Goal: Task Accomplishment & Management: Complete application form

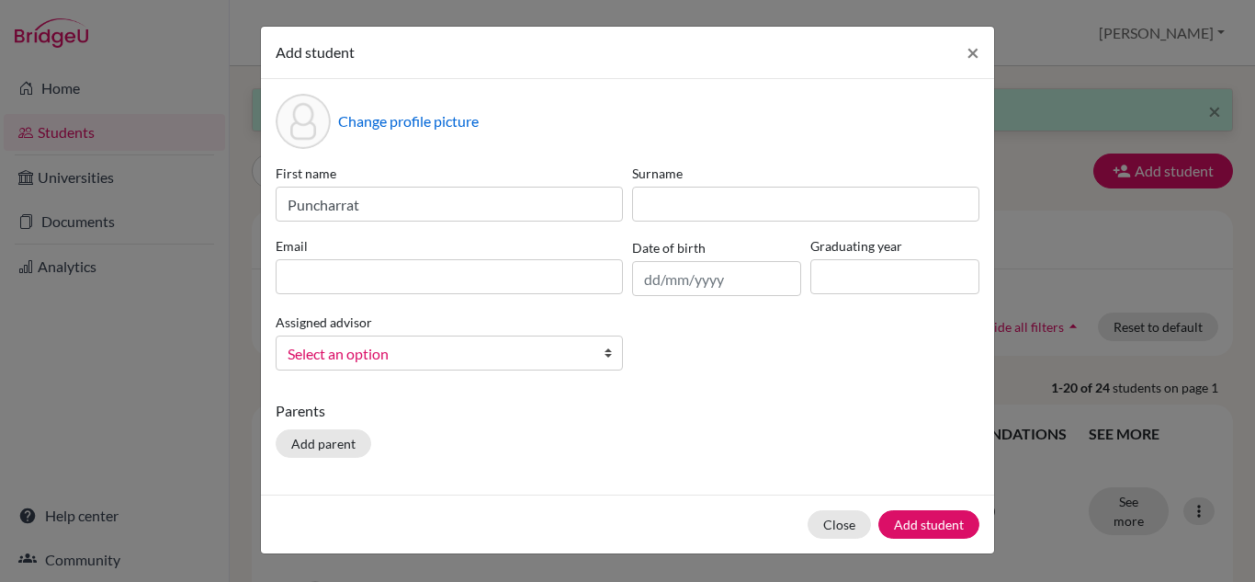
type input "Puncharrat"
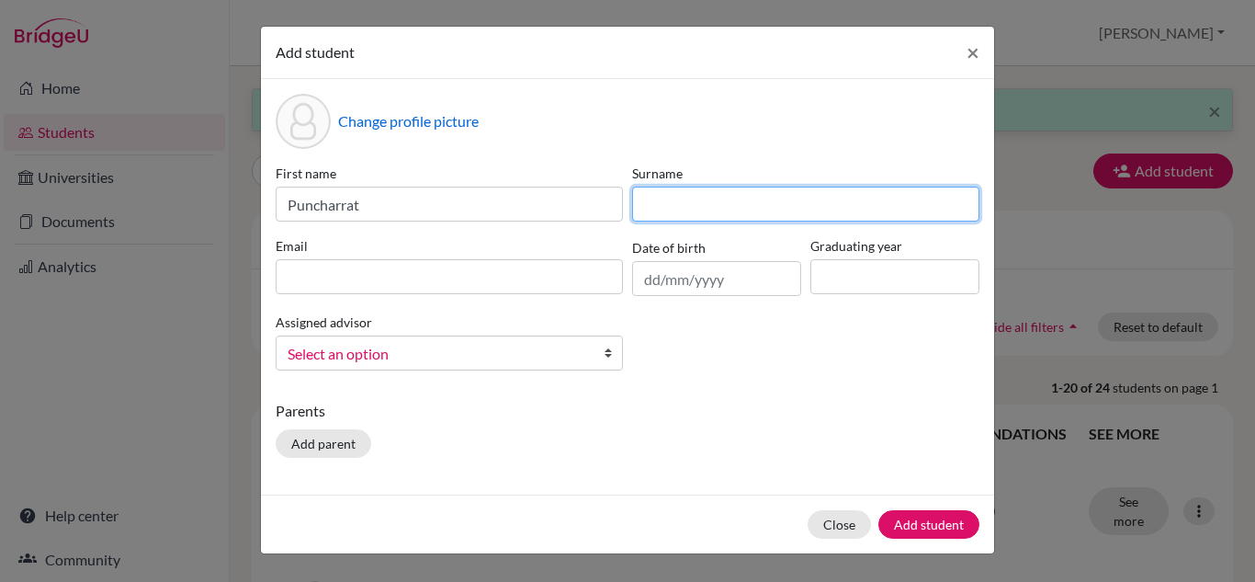
click at [691, 212] on input at bounding box center [805, 204] width 347 height 35
type input "Piphatnonsakul"
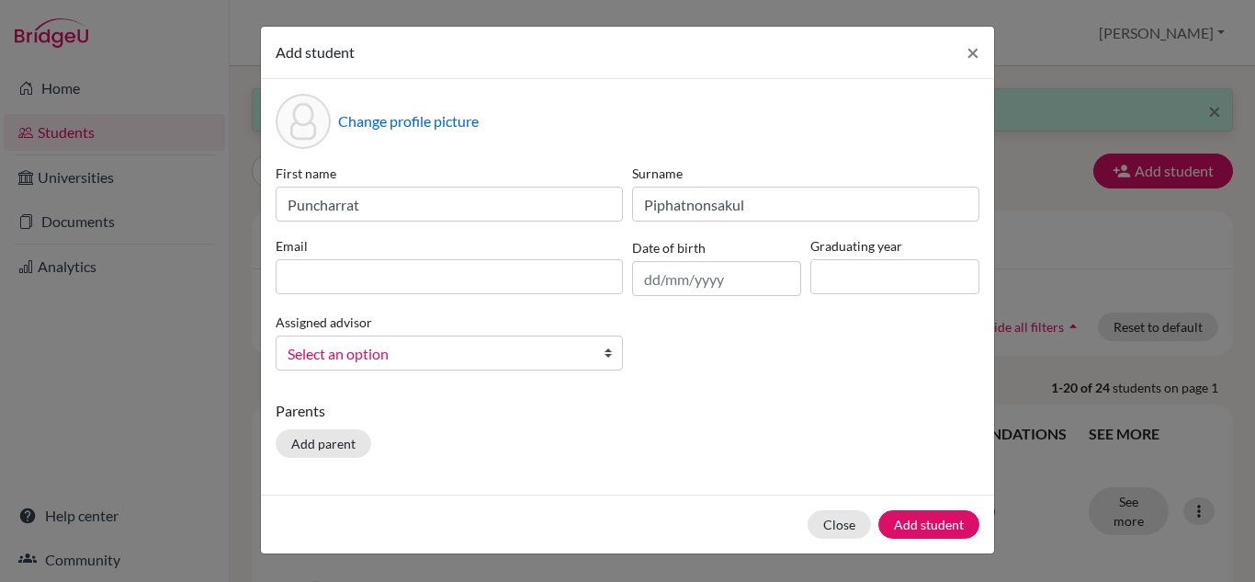
click at [538, 296] on div "First name Puncharrat Surname Piphatnonsakul Email Date of birth Graduating yea…" at bounding box center [627, 274] width 713 height 221
click at [541, 281] on input at bounding box center [449, 276] width 347 height 35
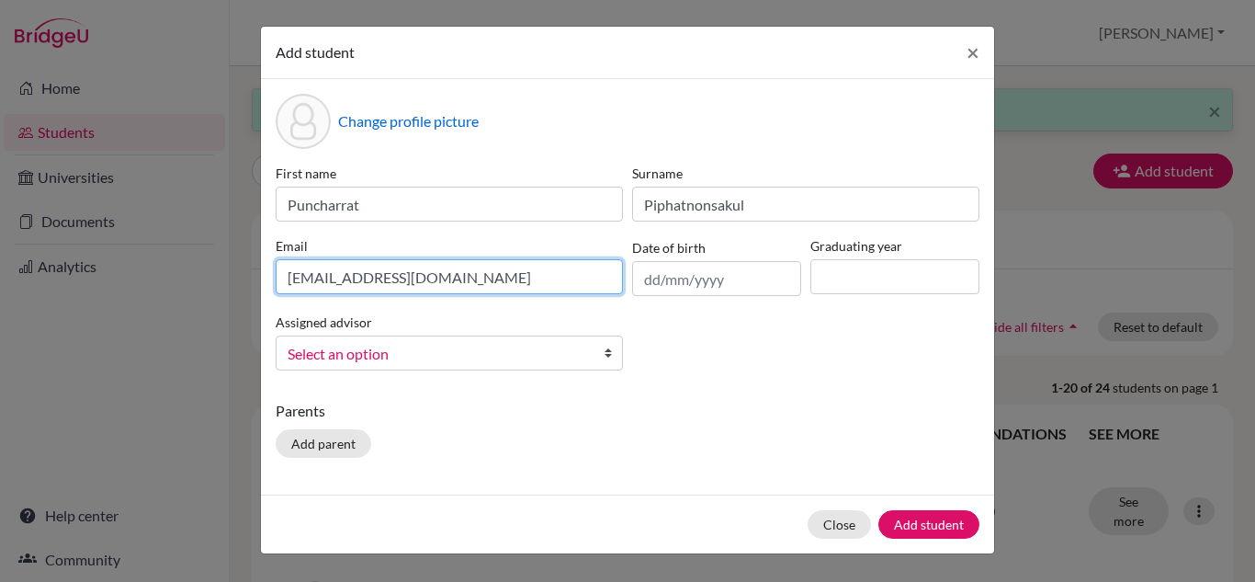
type input "210026@acis.ac.th"
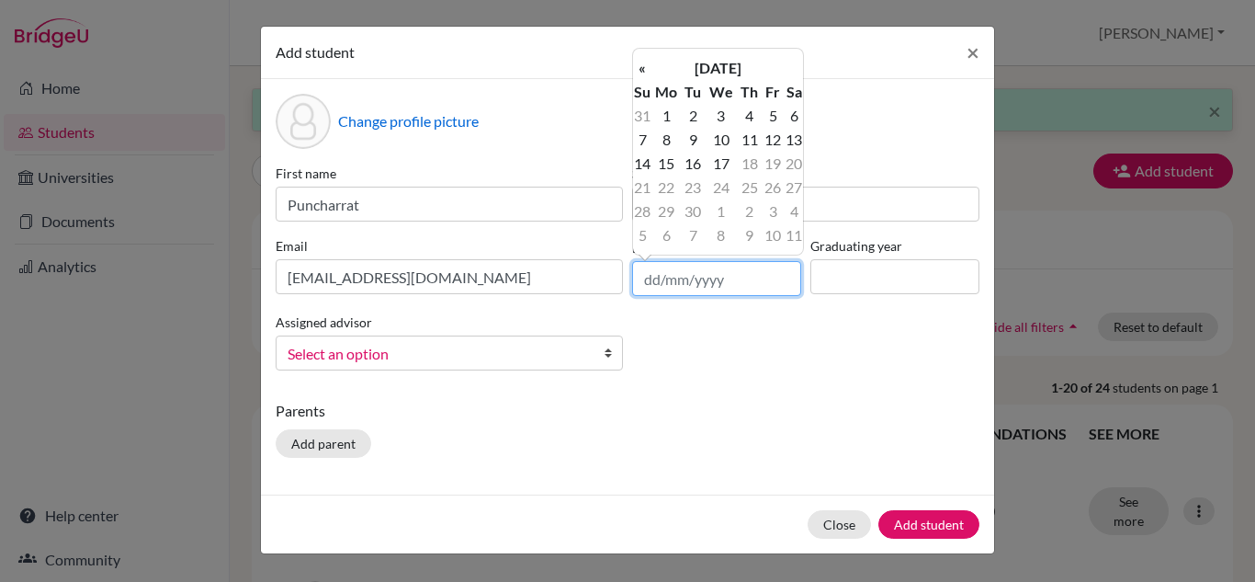
click at [706, 277] on input "text" at bounding box center [716, 278] width 169 height 35
type input "30/05/11"
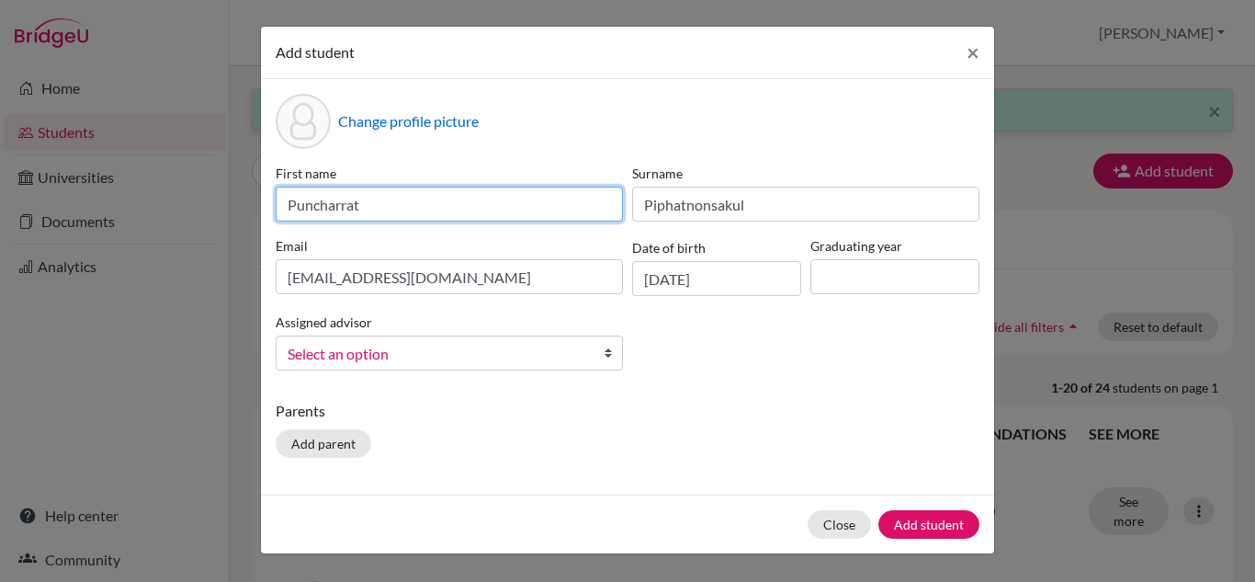
click at [453, 205] on input "Puncharrat" at bounding box center [449, 204] width 347 height 35
type input "Puncharrat (Beetle)"
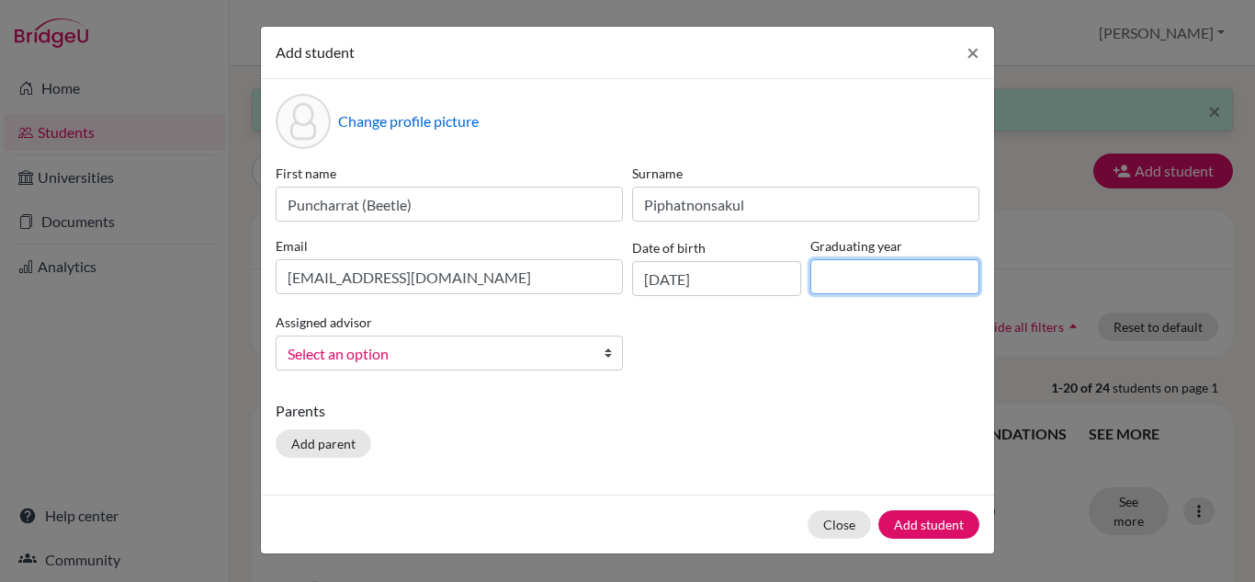
click at [840, 272] on input at bounding box center [894, 276] width 169 height 35
type input "2029"
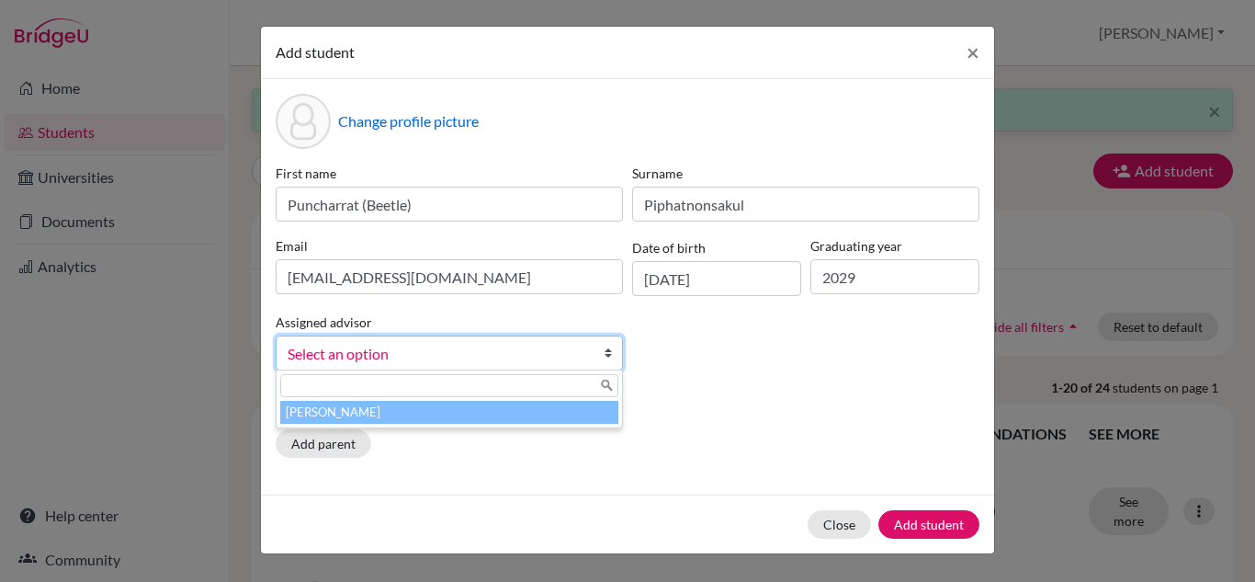
click at [534, 358] on span "Select an option" at bounding box center [438, 354] width 300 height 24
click at [474, 410] on li "Chen, Anna" at bounding box center [449, 412] width 338 height 23
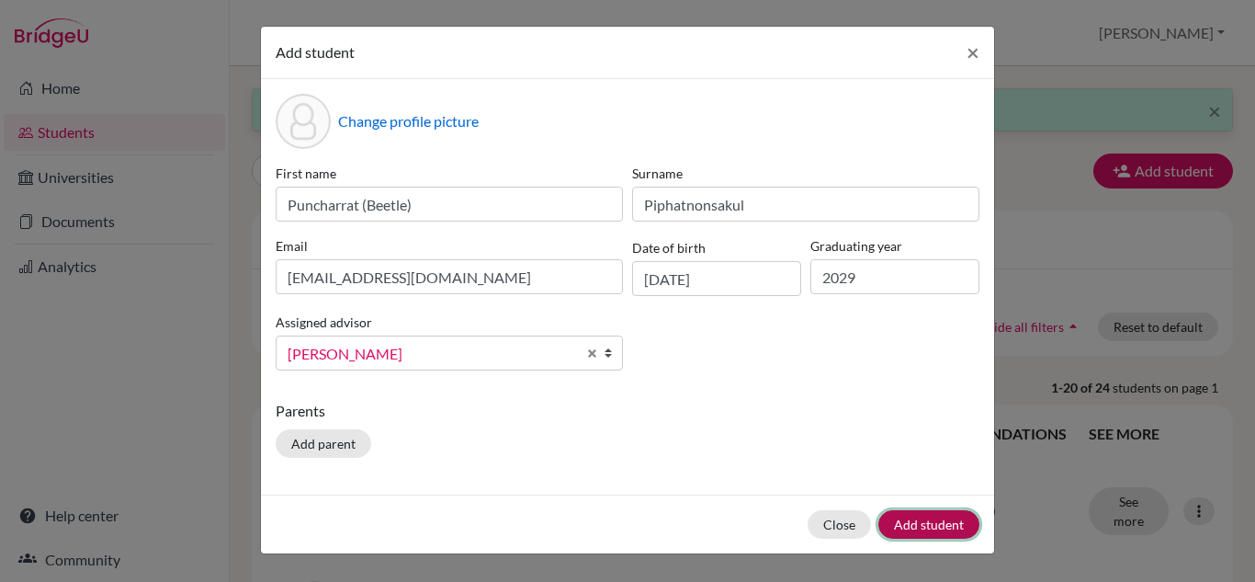
click at [933, 527] on button "Add student" at bounding box center [928, 524] width 101 height 28
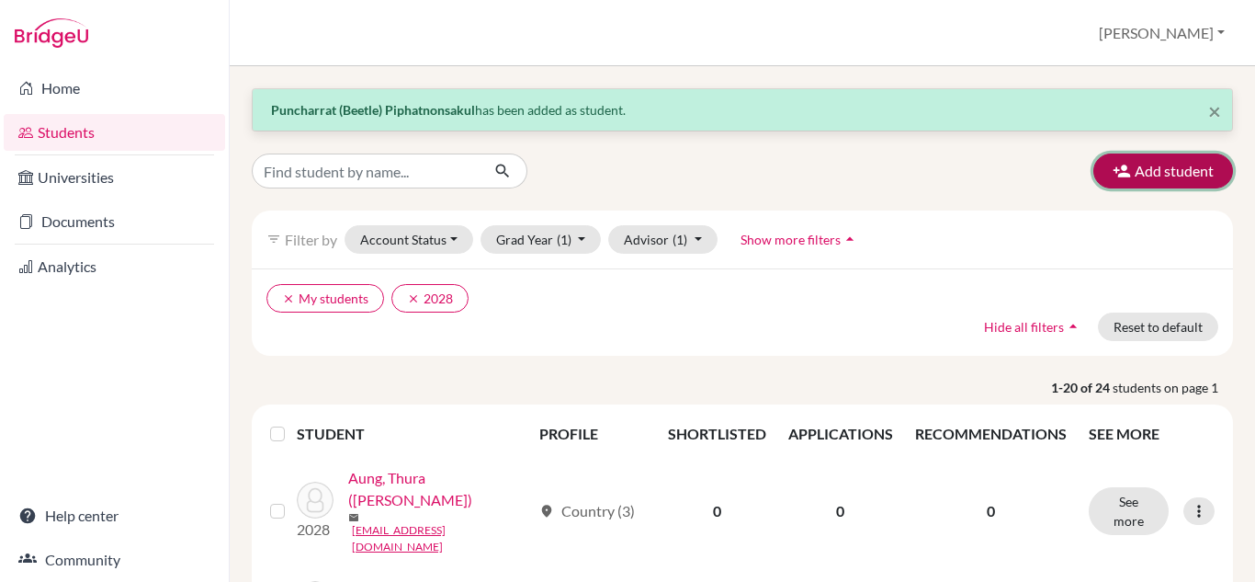
click at [1142, 173] on button "Add student" at bounding box center [1163, 170] width 140 height 35
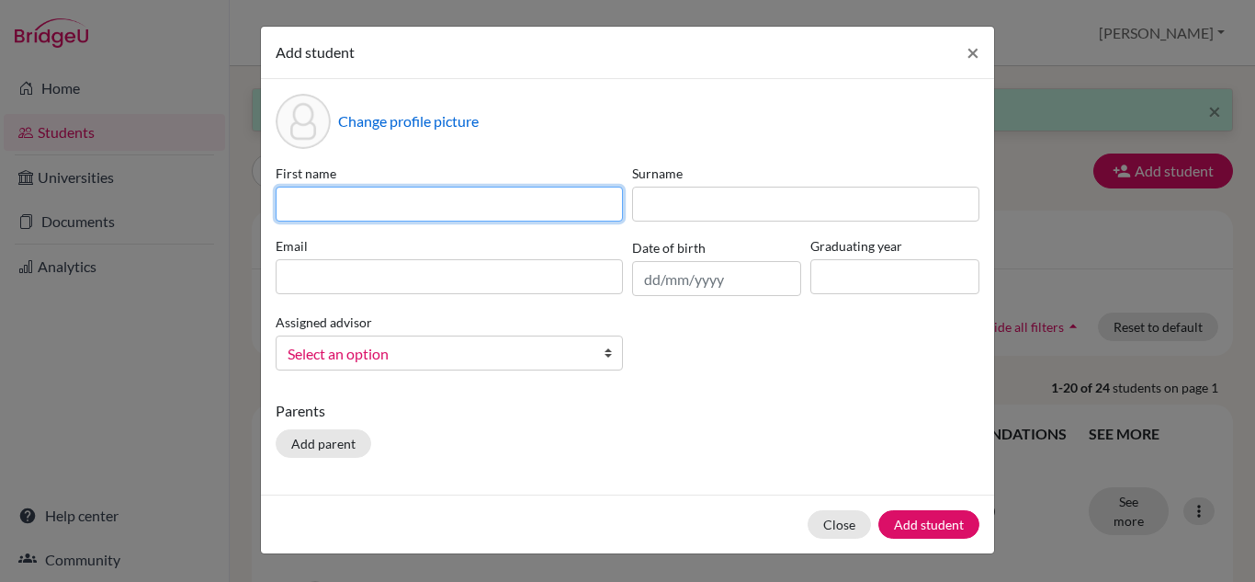
drag, startPoint x: 290, startPoint y: 205, endPoint x: 304, endPoint y: 202, distance: 14.1
click at [290, 205] on input at bounding box center [449, 204] width 347 height 35
type input "Junxi (Gareth)"
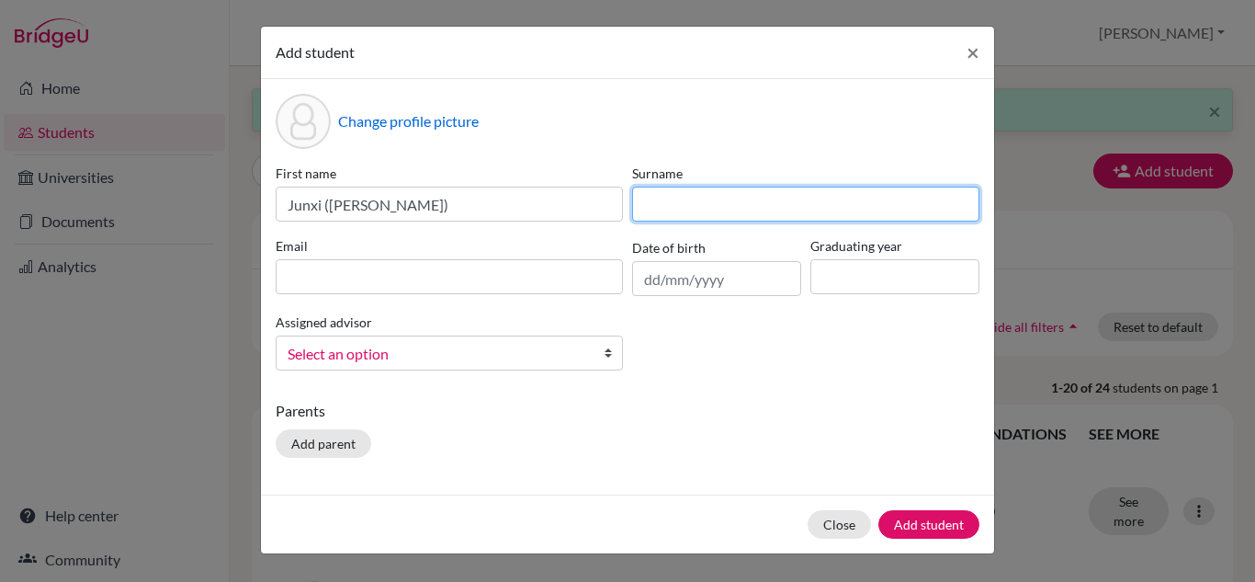
click at [682, 197] on input at bounding box center [805, 204] width 347 height 35
type input "Hu"
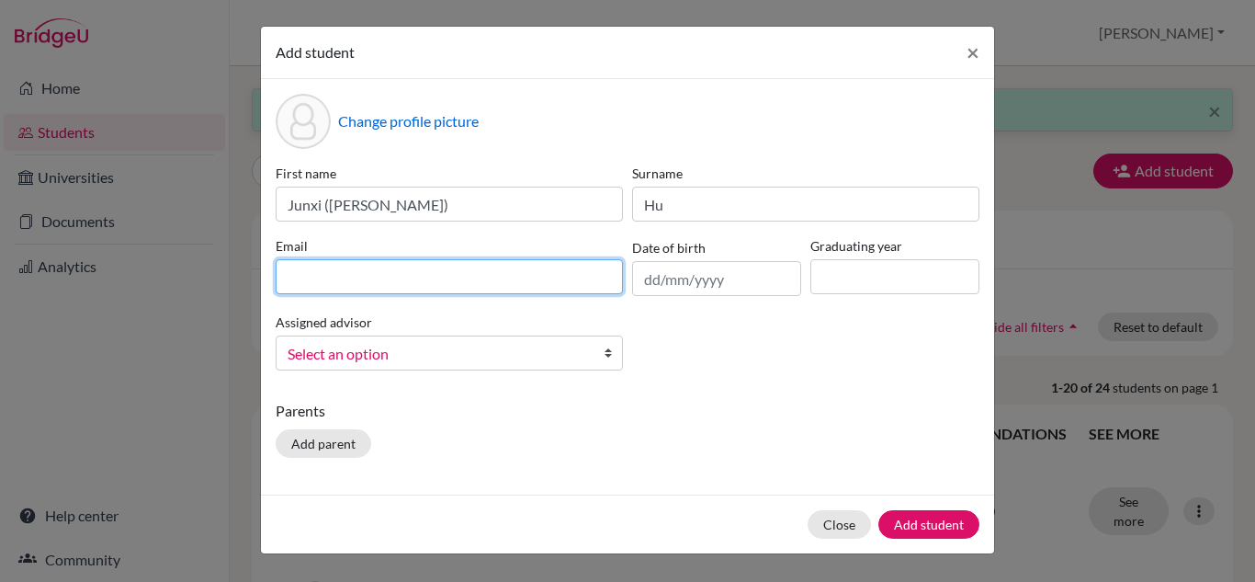
click at [337, 266] on input at bounding box center [449, 276] width 347 height 35
type input "[EMAIL_ADDRESS][DOMAIN_NAME]"
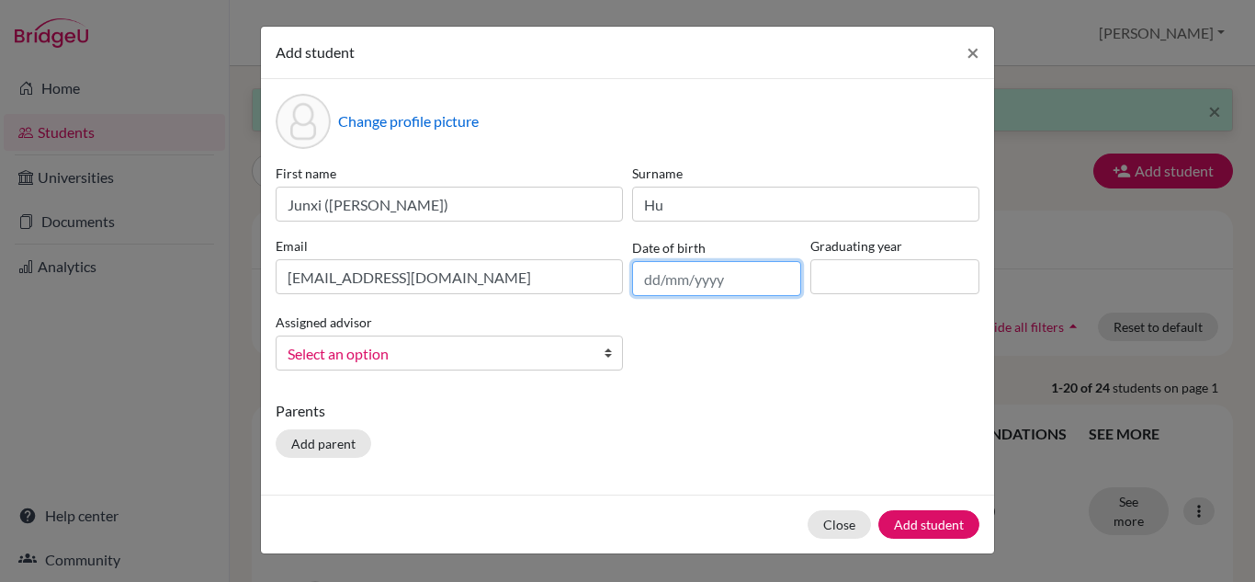
click at [694, 282] on input "text" at bounding box center [716, 278] width 169 height 35
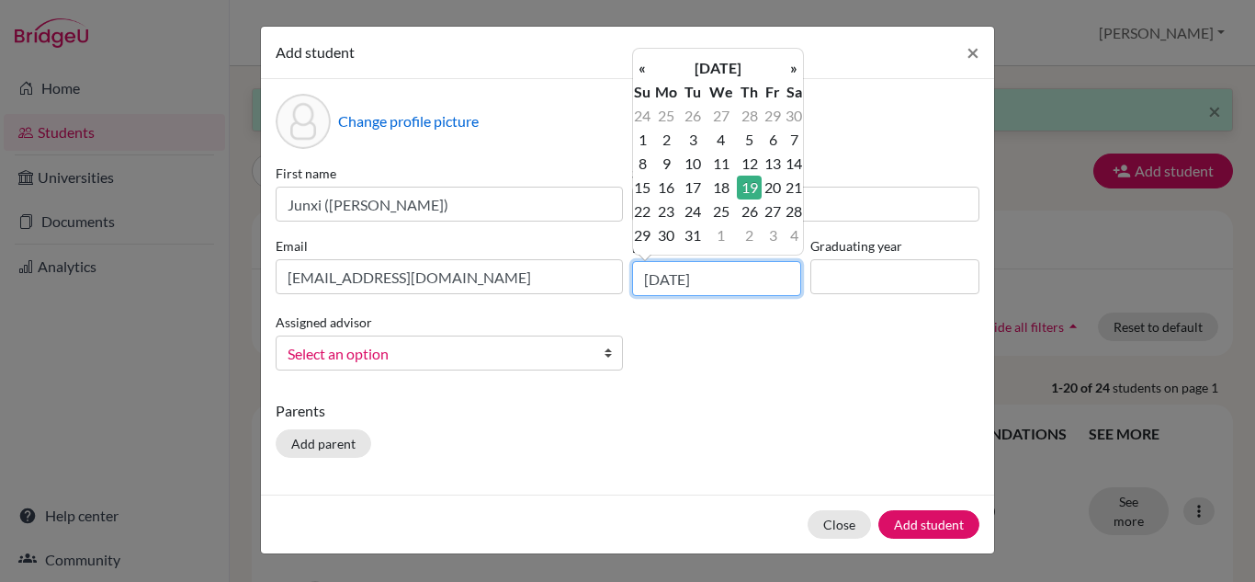
type input "19/05/2011"
click at [709, 356] on div "First name Junxi (Gareth) Surname Hu Email 230114@acis.ac.th Date of birth 19/0…" at bounding box center [627, 274] width 713 height 221
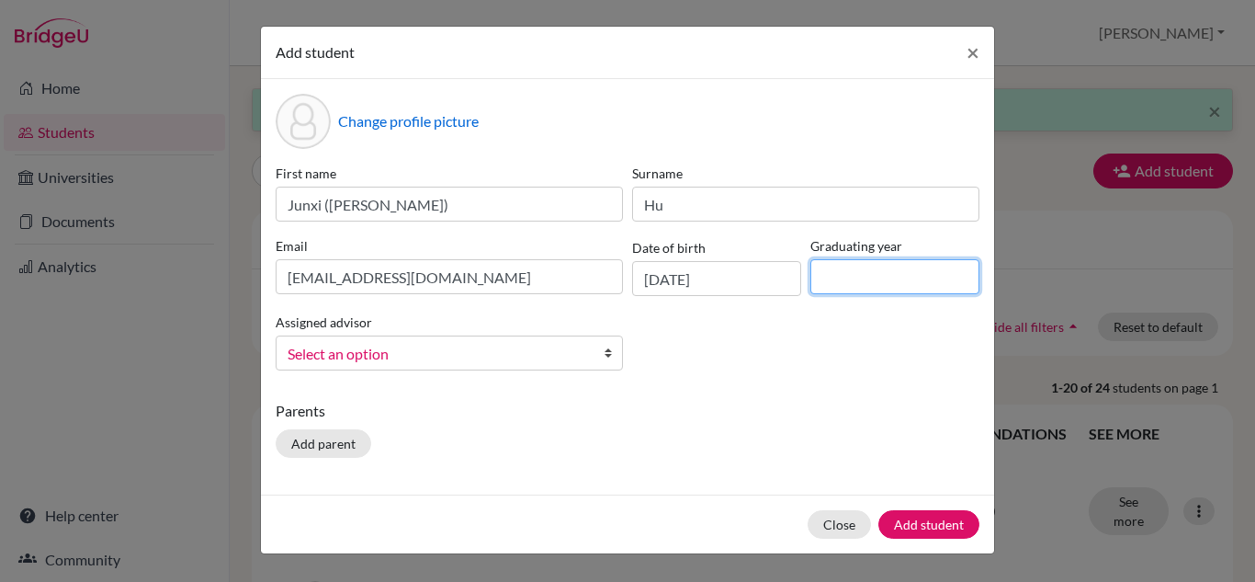
click at [835, 274] on input at bounding box center [894, 276] width 169 height 35
type input "2029"
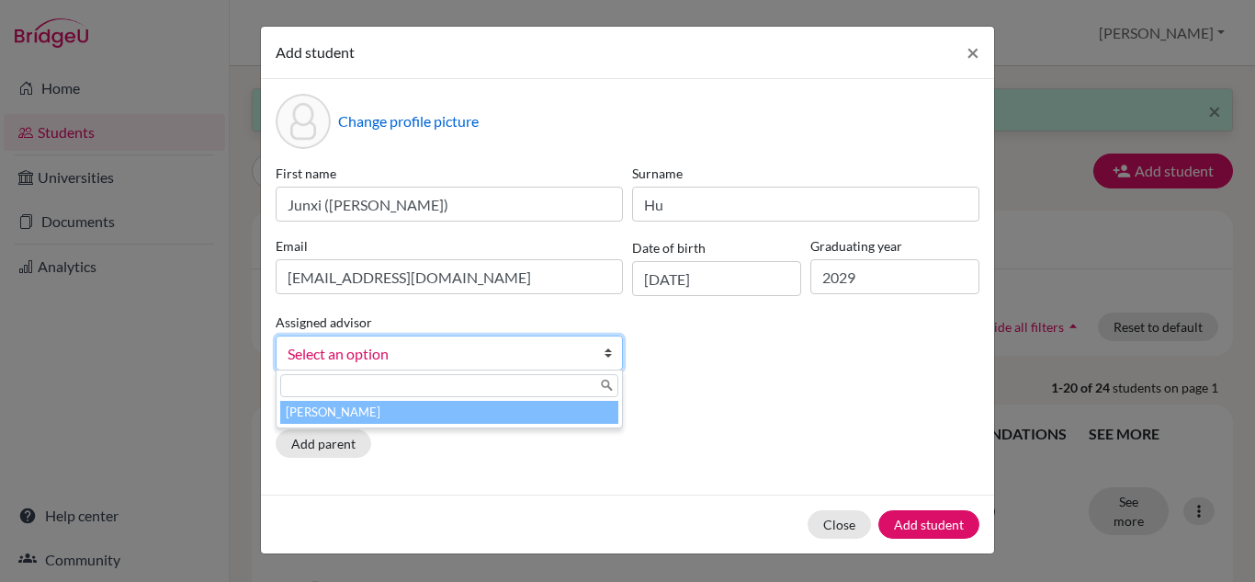
click at [434, 355] on span "Select an option" at bounding box center [438, 354] width 300 height 24
click at [460, 415] on li "Chen, Anna" at bounding box center [449, 412] width 338 height 23
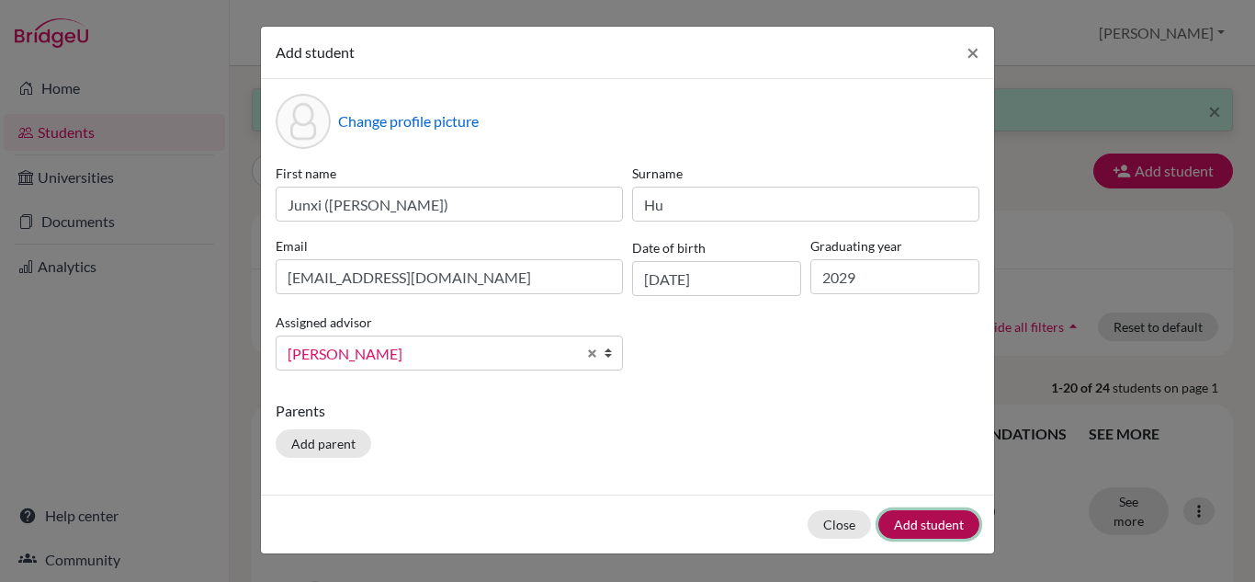
click at [954, 520] on button "Add student" at bounding box center [928, 524] width 101 height 28
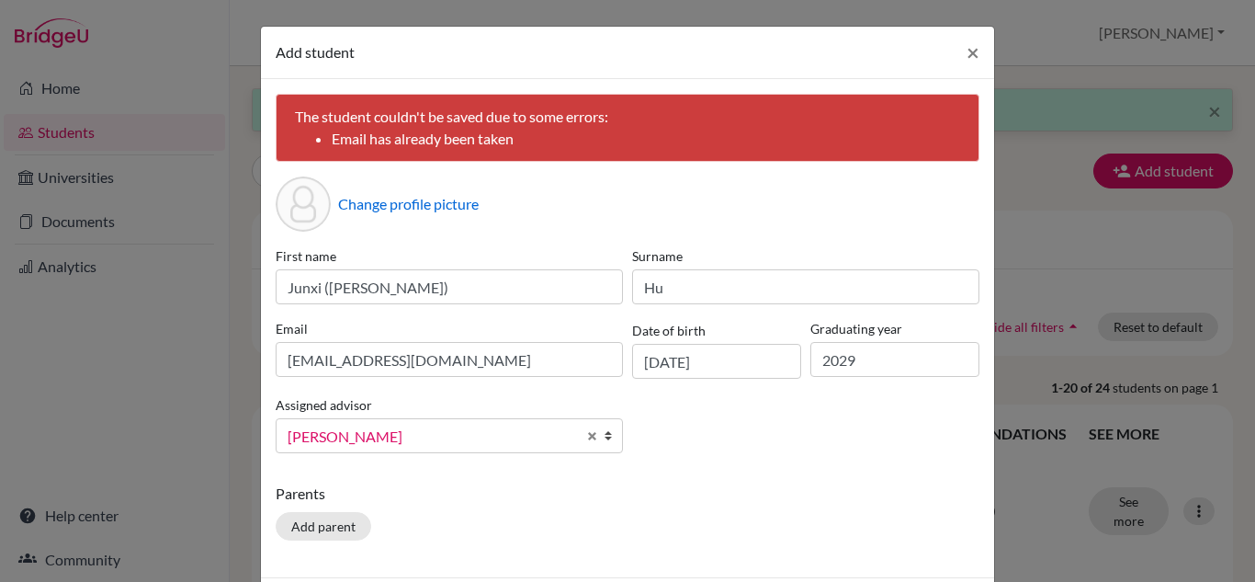
scroll to position [81, 0]
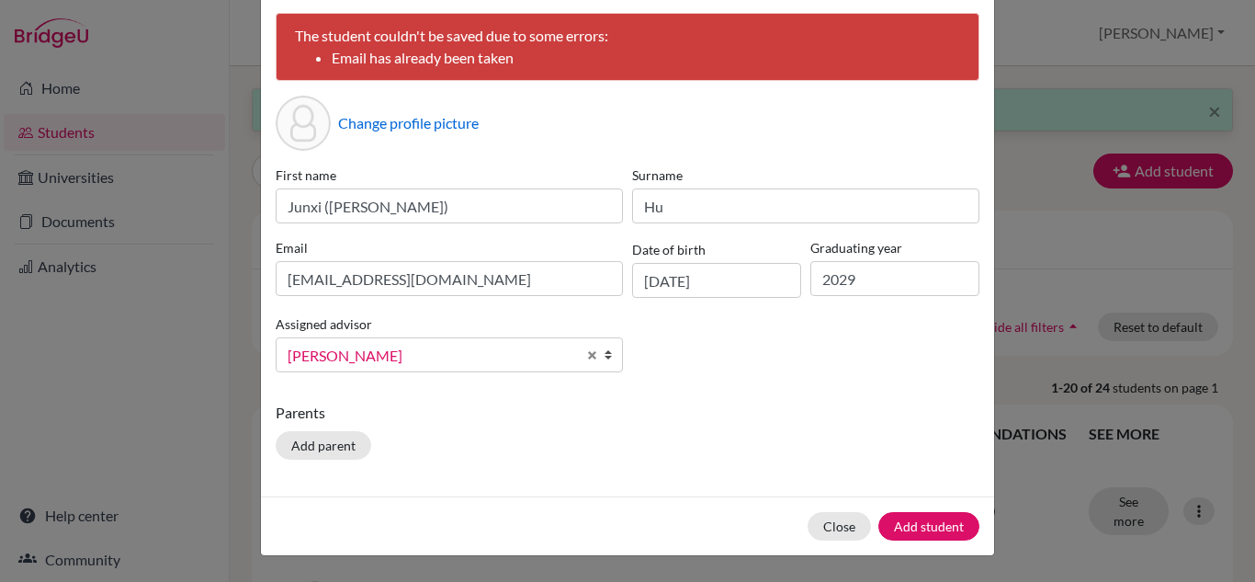
click at [755, 431] on div "Parents Add parent" at bounding box center [628, 433] width 704 height 65
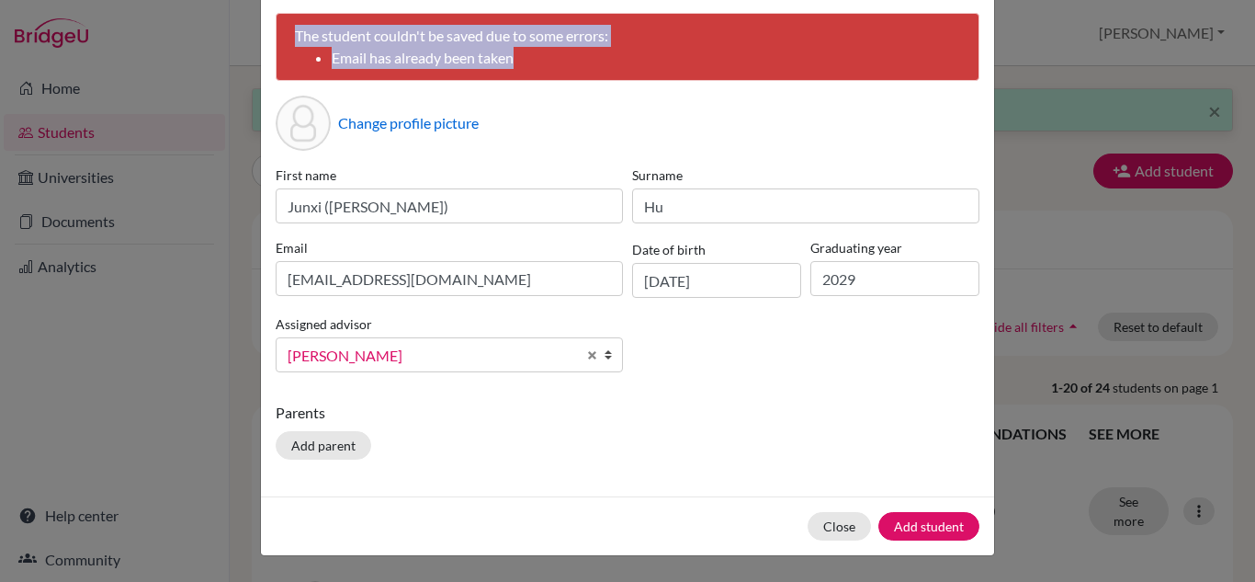
drag, startPoint x: 288, startPoint y: 34, endPoint x: 648, endPoint y: 54, distance: 359.8
click at [648, 54] on div "The student couldn't be saved due to some errors: Email has already been taken" at bounding box center [628, 47] width 704 height 68
click at [619, 57] on li "Email has already been taken" at bounding box center [646, 58] width 628 height 22
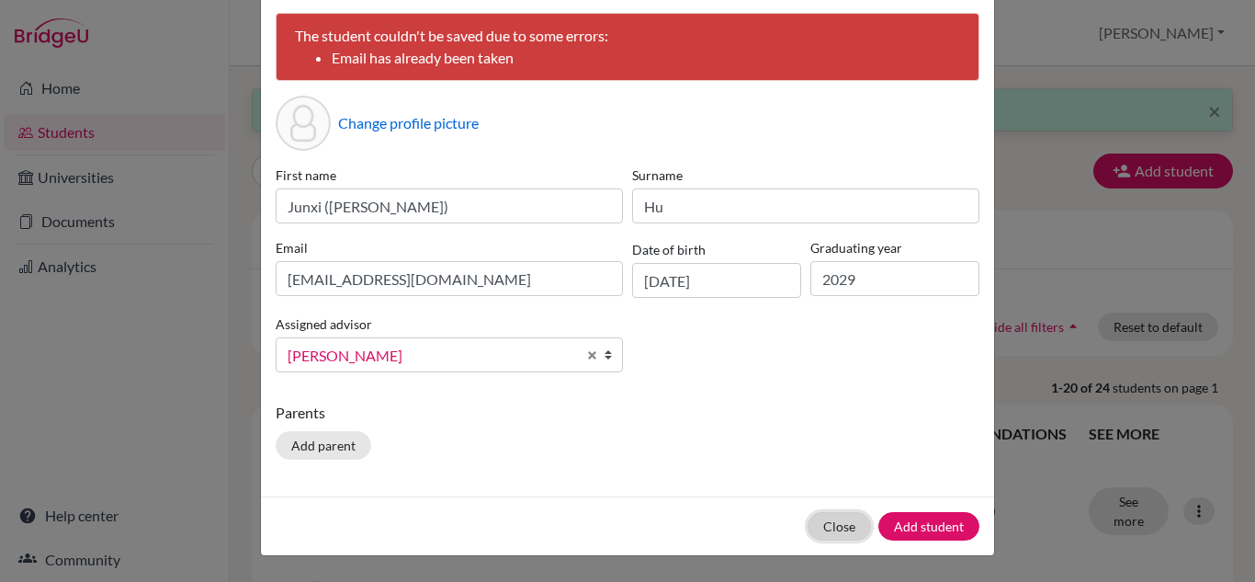
click at [823, 528] on button "Close" at bounding box center [839, 526] width 63 height 28
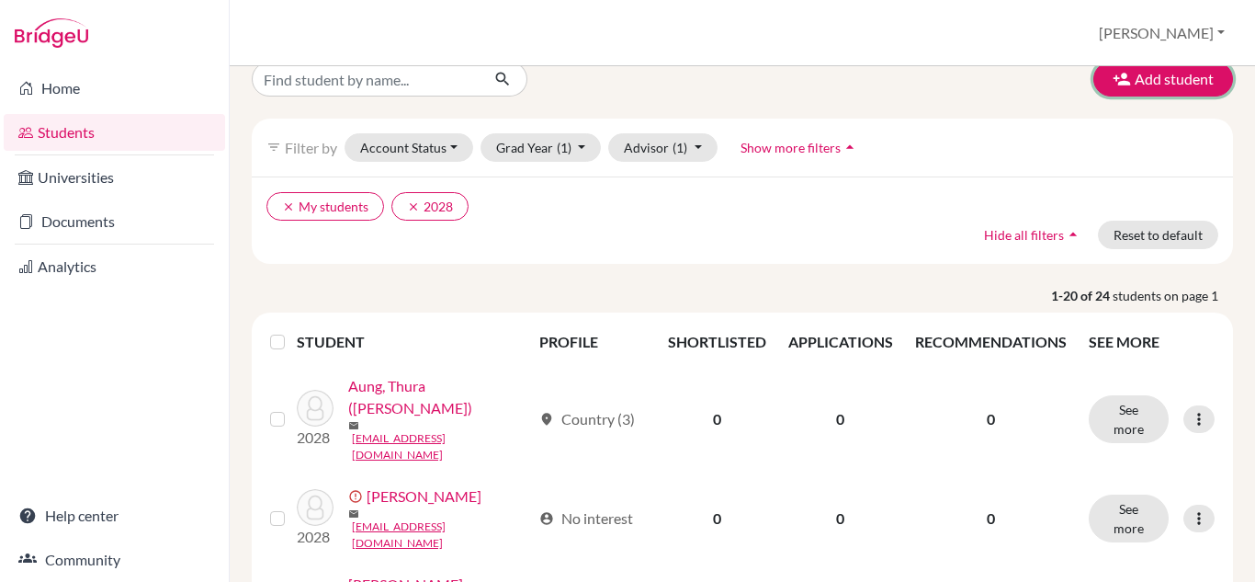
scroll to position [0, 0]
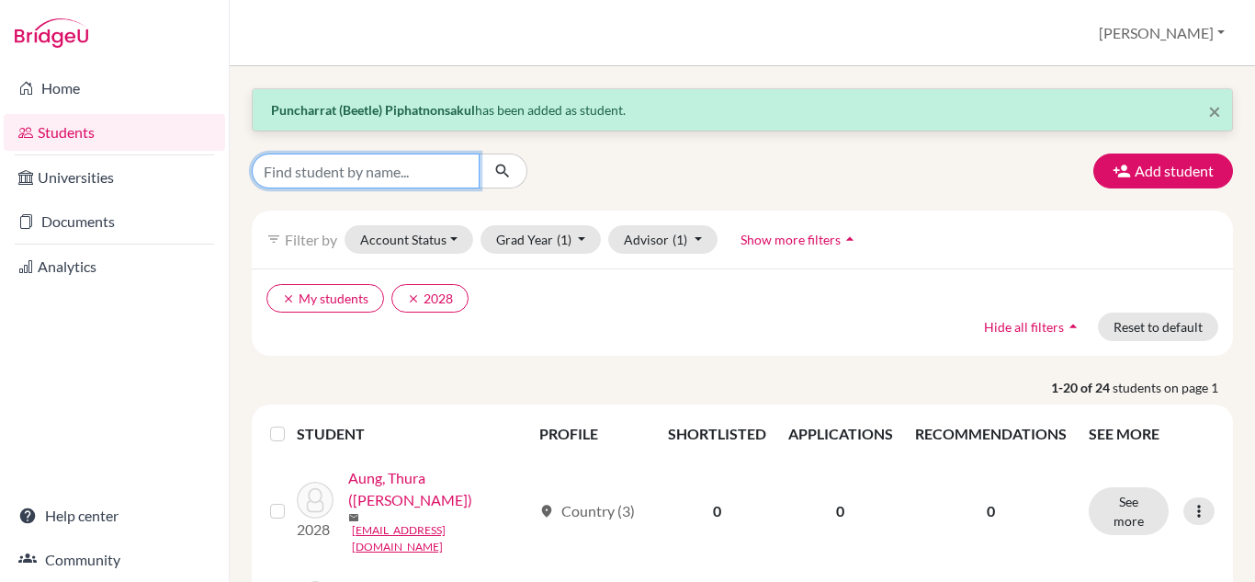
click at [432, 183] on input "Find student by name..." at bounding box center [366, 170] width 228 height 35
type input "[PERSON_NAME]"
click button "submit" at bounding box center [503, 170] width 49 height 35
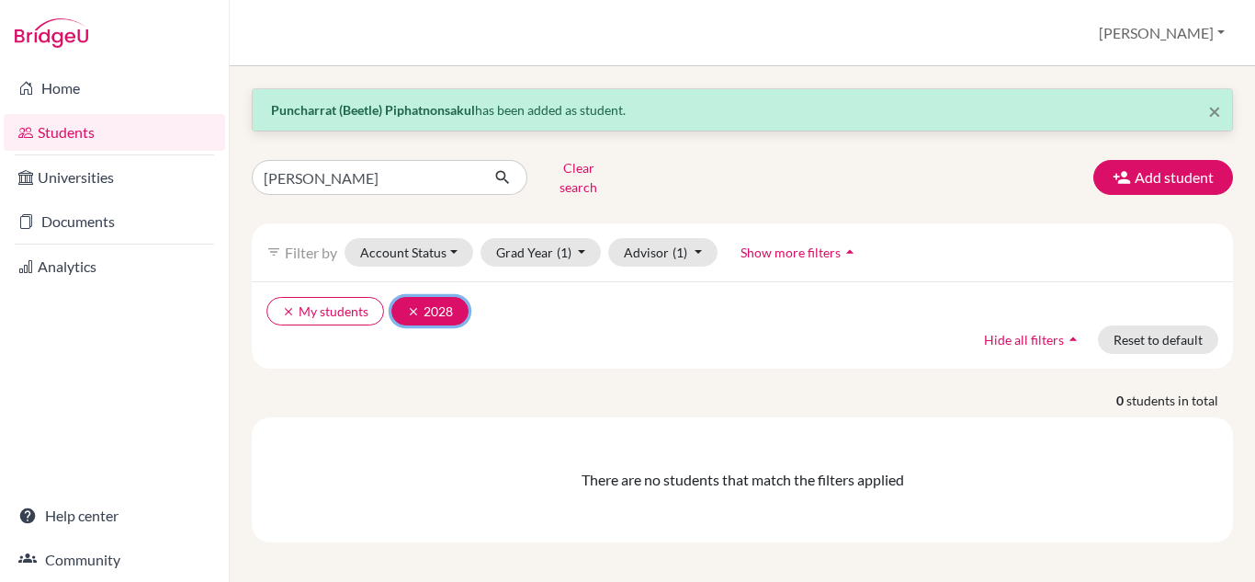
click at [410, 305] on icon "clear" at bounding box center [413, 311] width 13 height 13
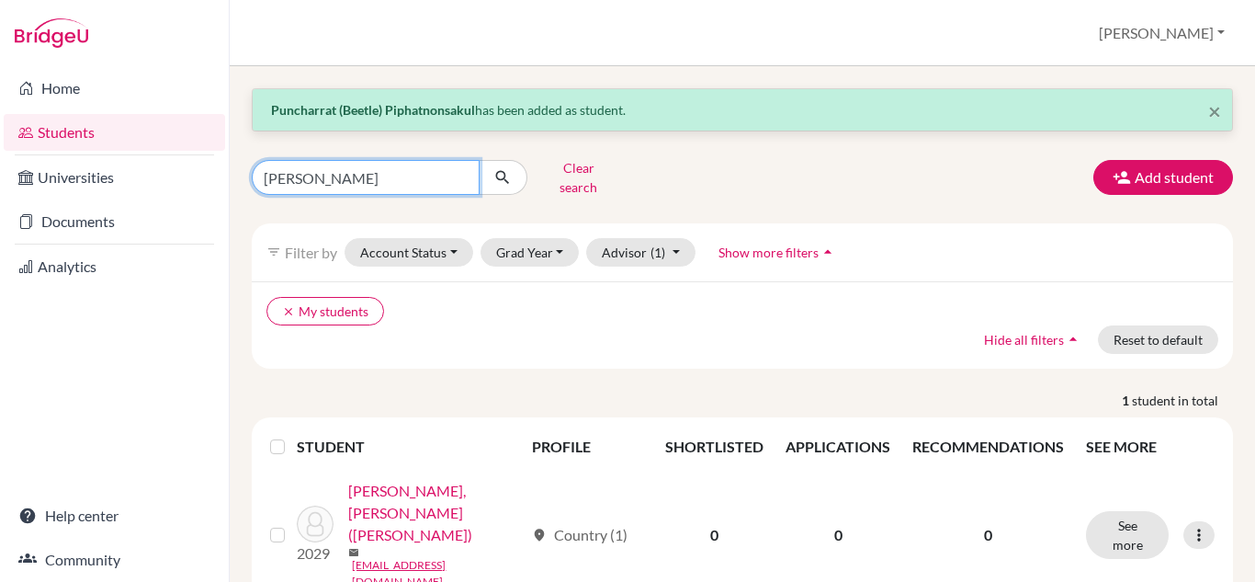
click at [449, 174] on input "[PERSON_NAME]" at bounding box center [366, 177] width 228 height 35
click at [461, 168] on input "[PERSON_NAME]" at bounding box center [366, 177] width 228 height 35
click at [73, 127] on link "Students" at bounding box center [114, 132] width 221 height 37
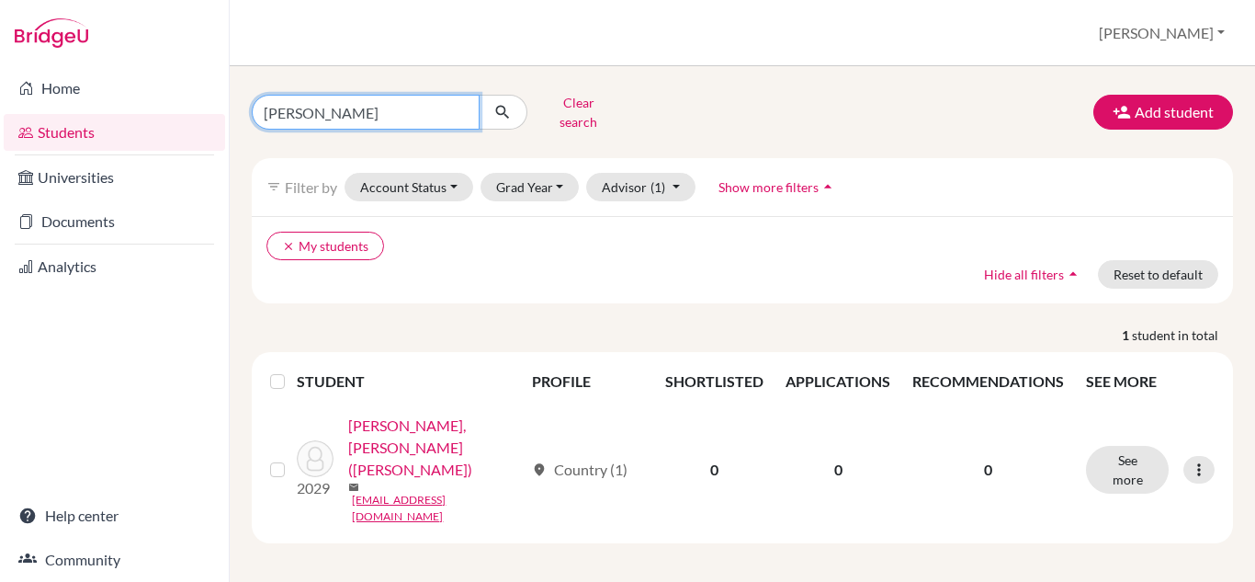
click at [348, 108] on input "[PERSON_NAME]" at bounding box center [366, 112] width 228 height 35
click button "submit" at bounding box center [503, 112] width 49 height 35
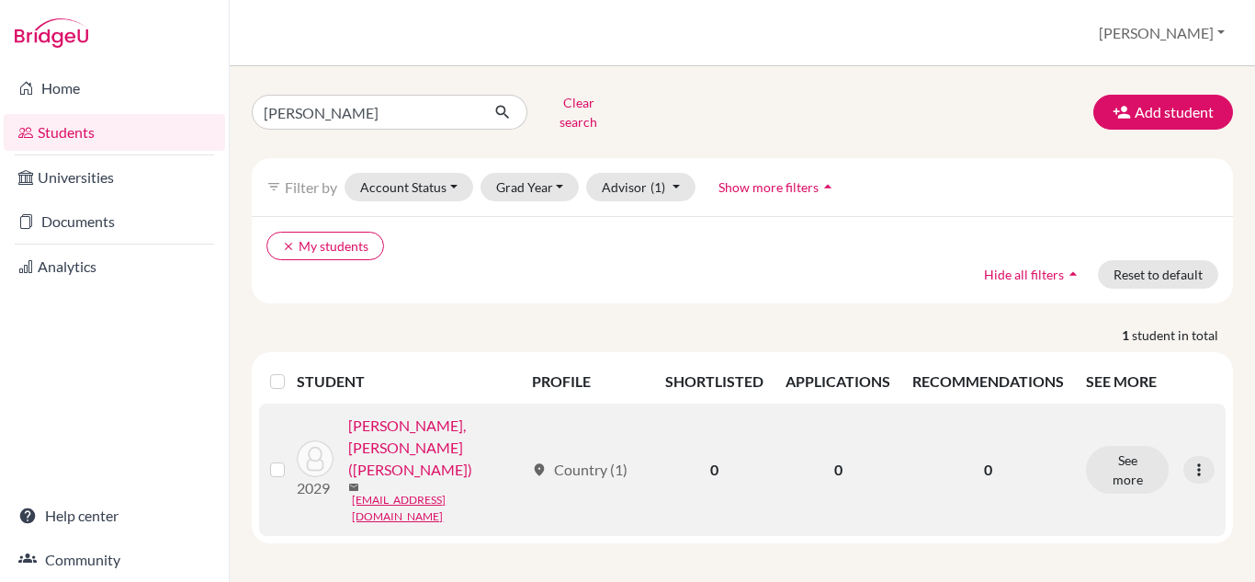
click at [413, 429] on link "[PERSON_NAME], [PERSON_NAME] ([PERSON_NAME])" at bounding box center [435, 447] width 175 height 66
click at [415, 424] on link "[PERSON_NAME], [PERSON_NAME] ([PERSON_NAME])" at bounding box center [435, 447] width 175 height 66
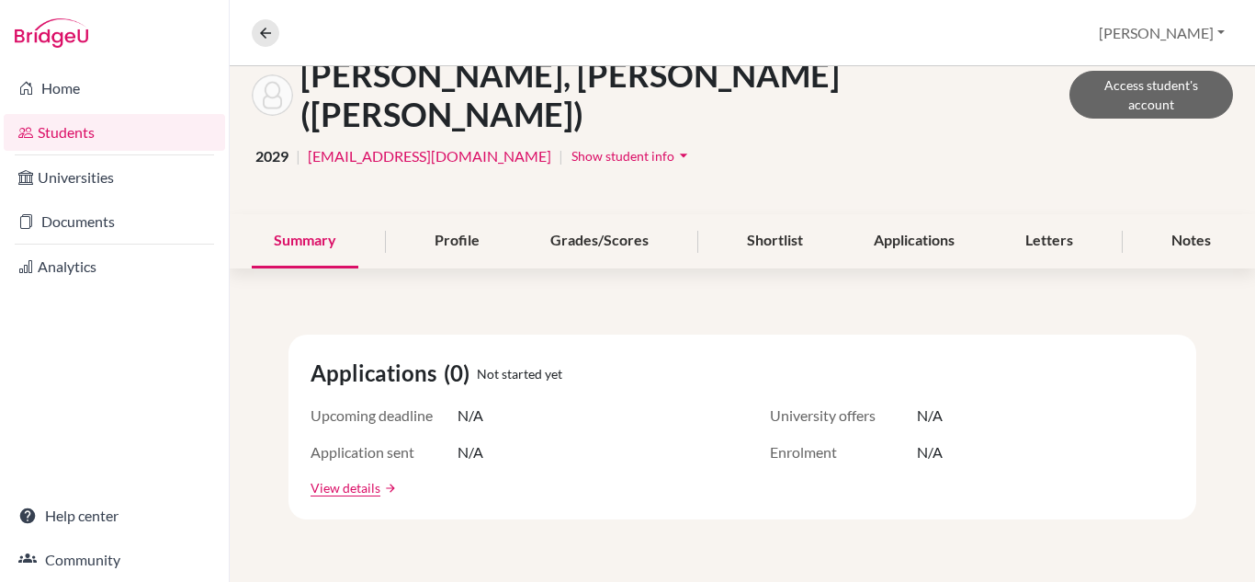
scroll to position [92, 0]
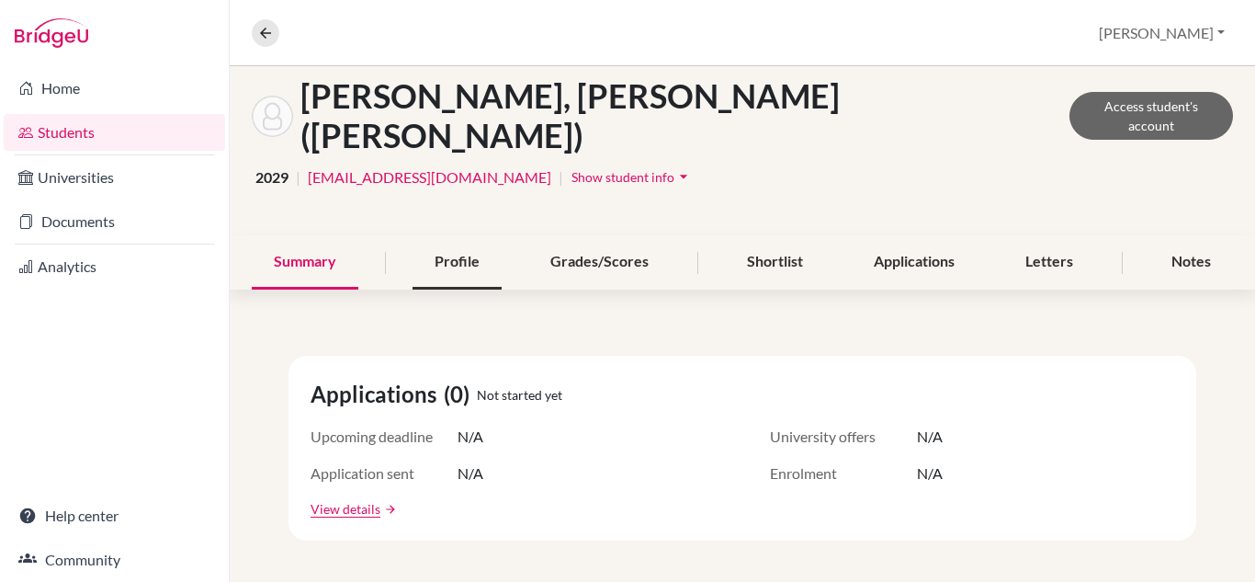
click at [448, 235] on div "Profile" at bounding box center [457, 262] width 89 height 54
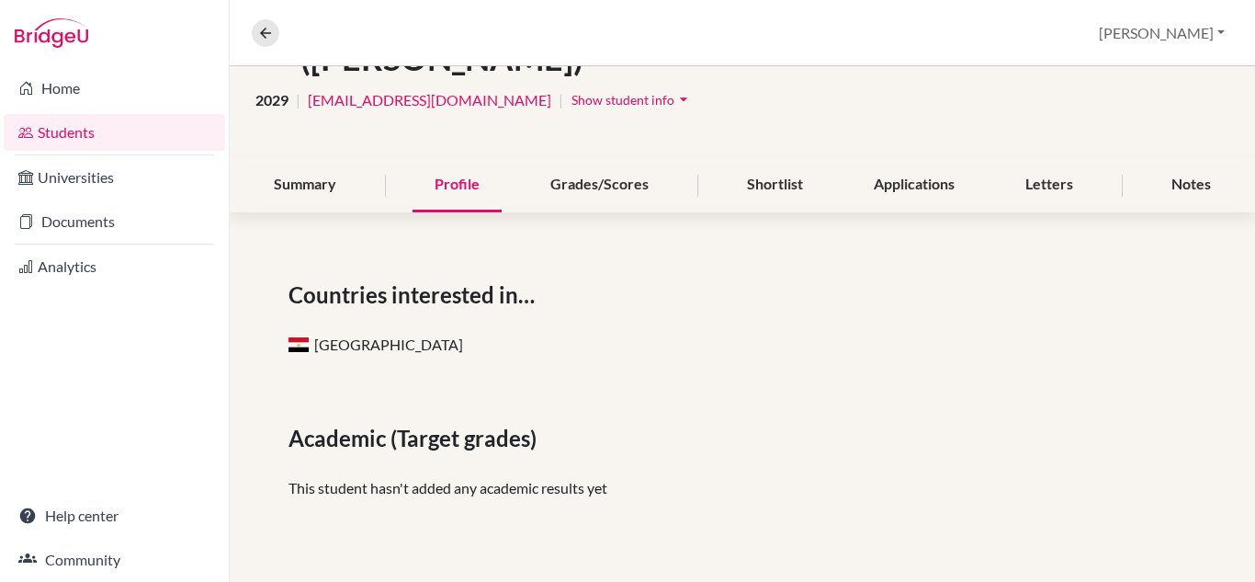
scroll to position [184, 0]
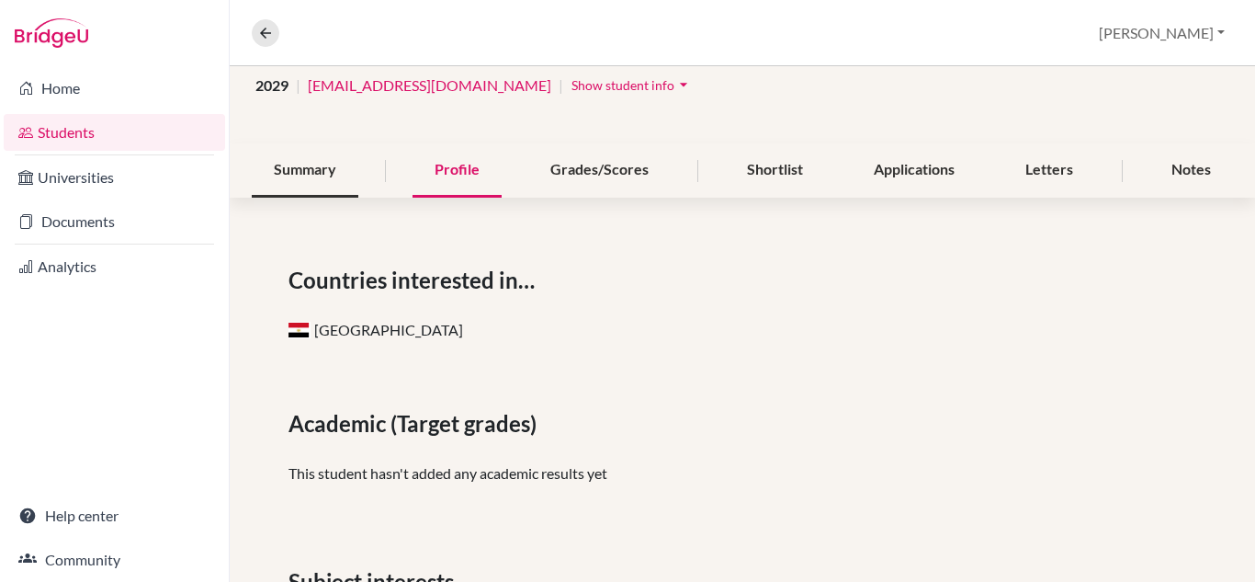
click at [301, 143] on div "Summary" at bounding box center [305, 170] width 107 height 54
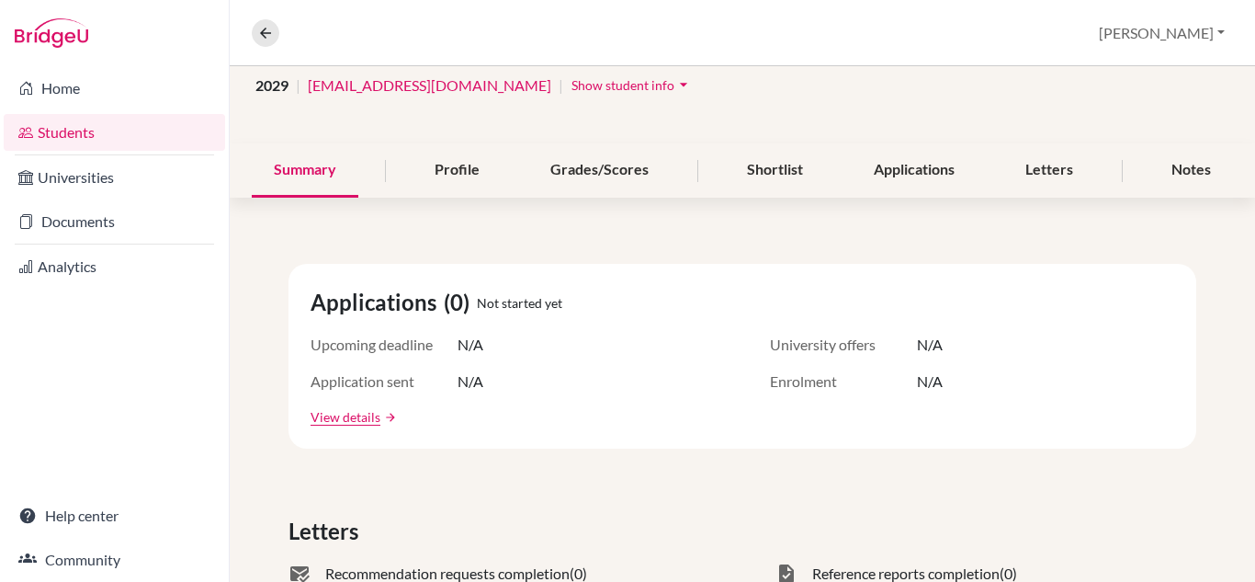
scroll to position [92, 0]
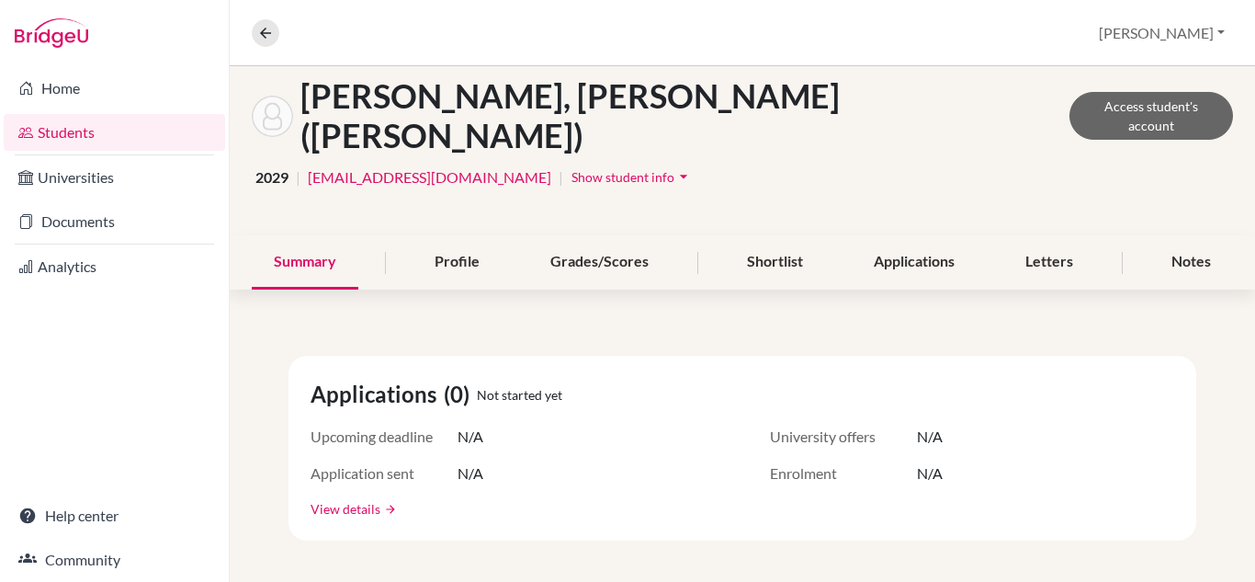
click at [350, 499] on link "View details" at bounding box center [346, 508] width 70 height 19
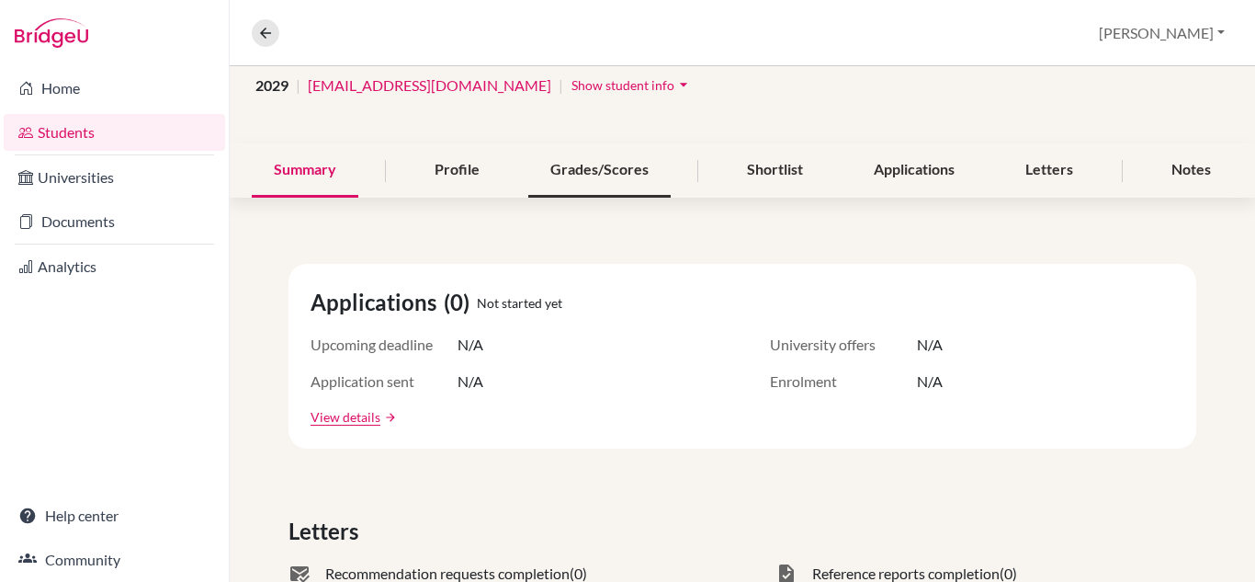
scroll to position [0, 0]
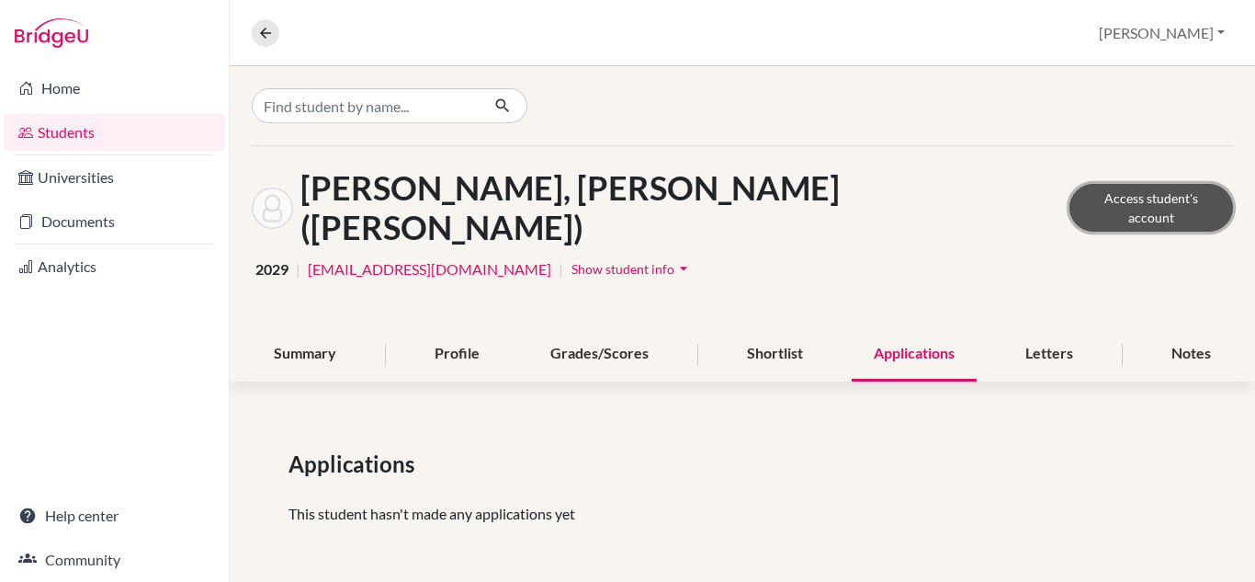
click at [1150, 190] on link "Access student's account" at bounding box center [1151, 208] width 164 height 48
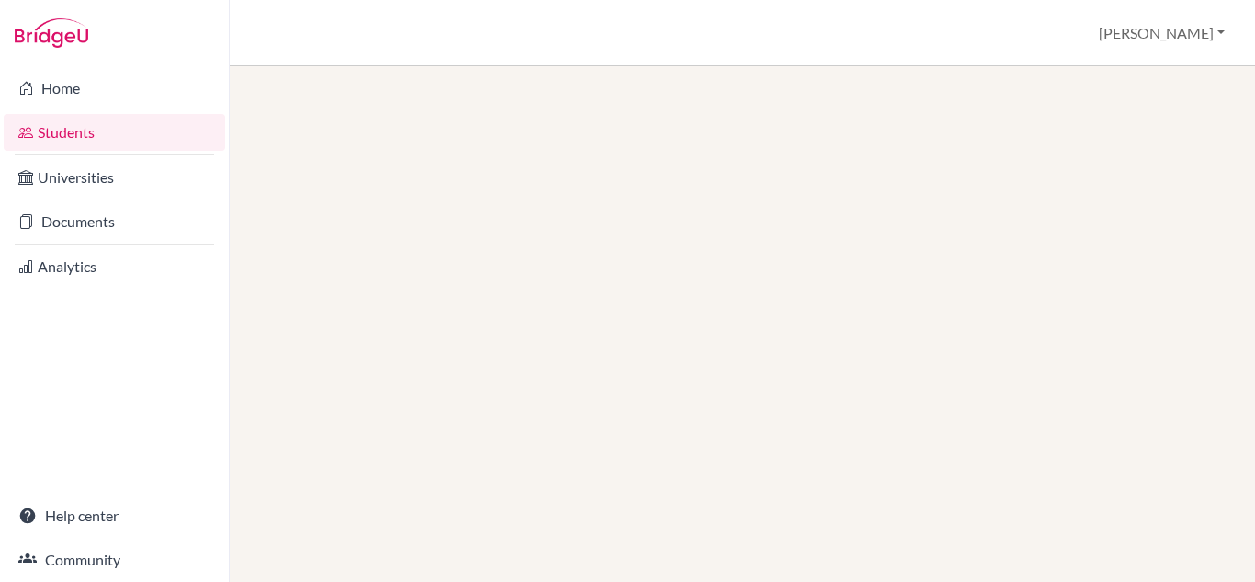
click at [119, 130] on link "Students" at bounding box center [114, 132] width 221 height 37
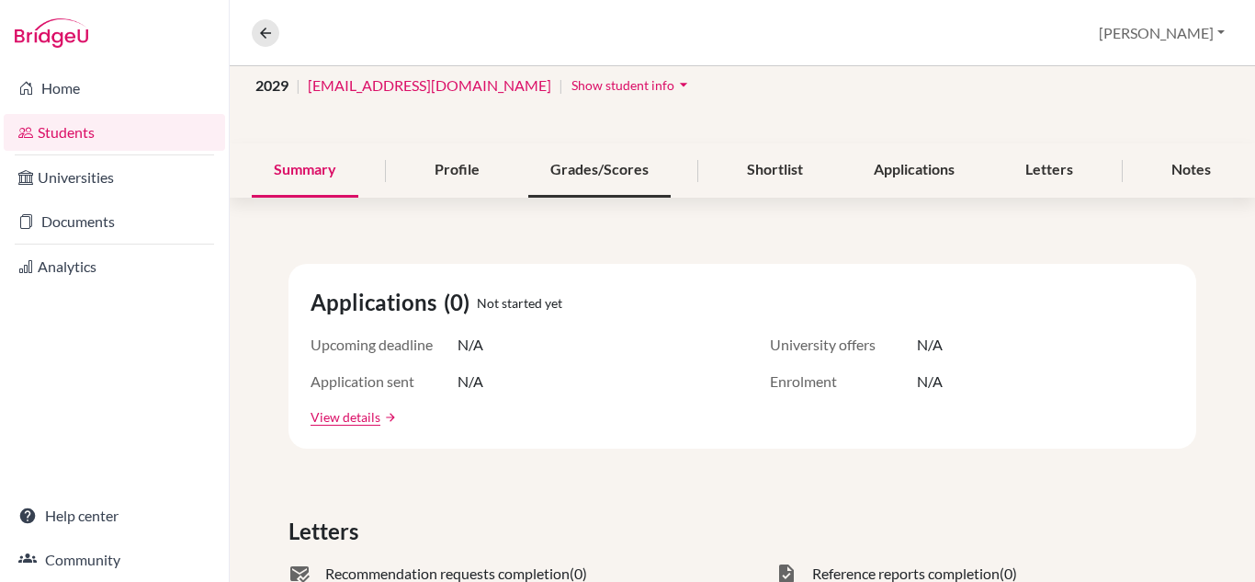
scroll to position [92, 0]
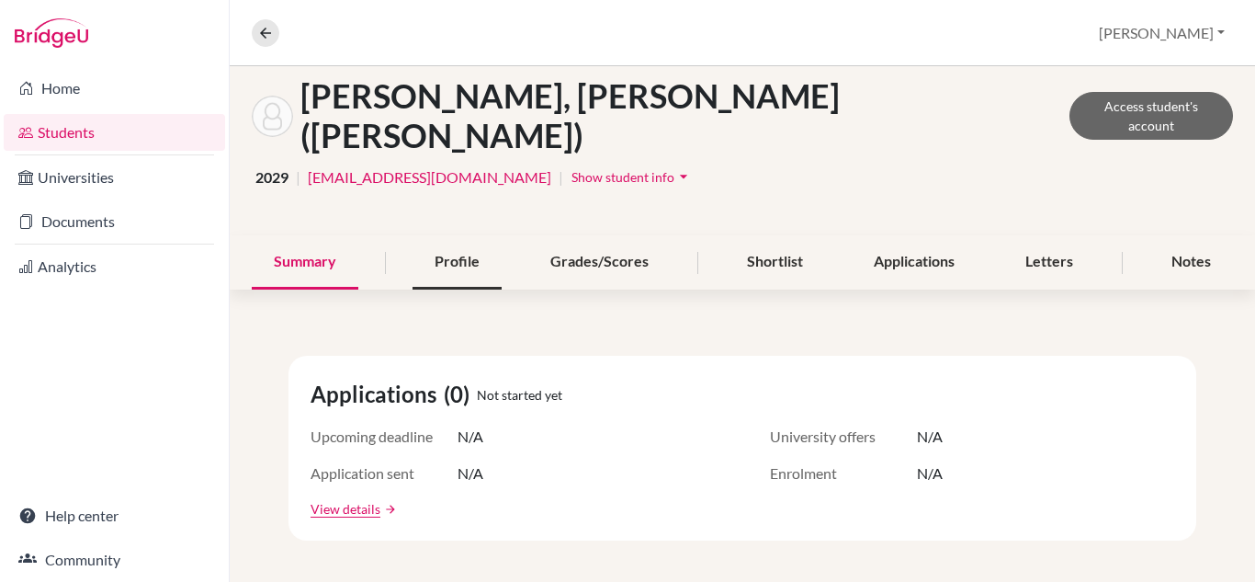
click at [456, 235] on div "Profile" at bounding box center [457, 262] width 89 height 54
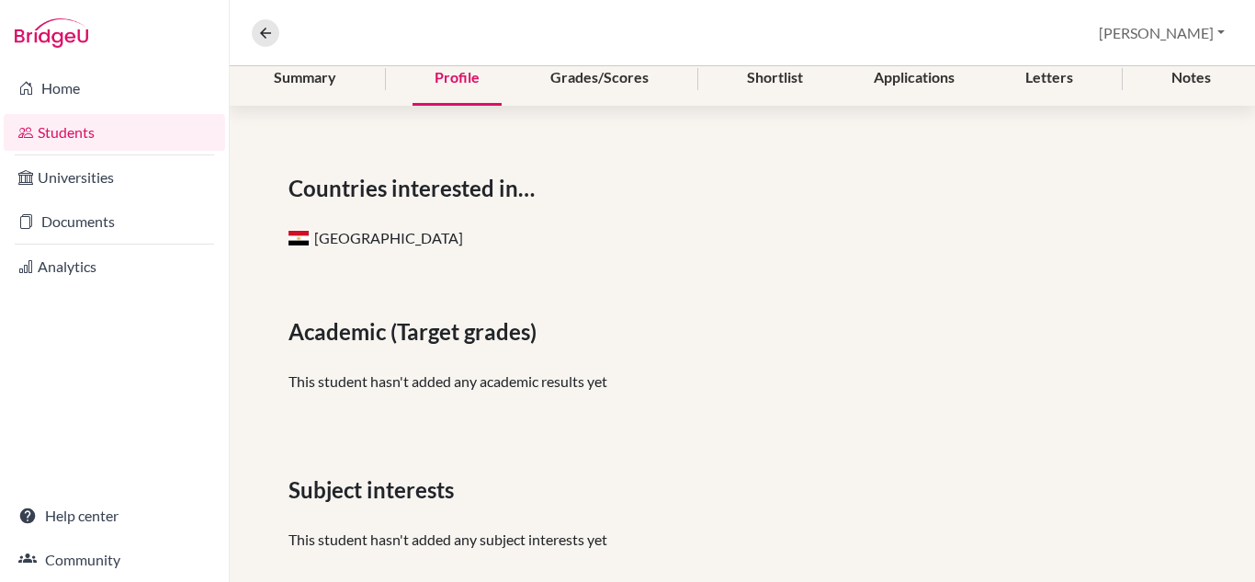
scroll to position [184, 0]
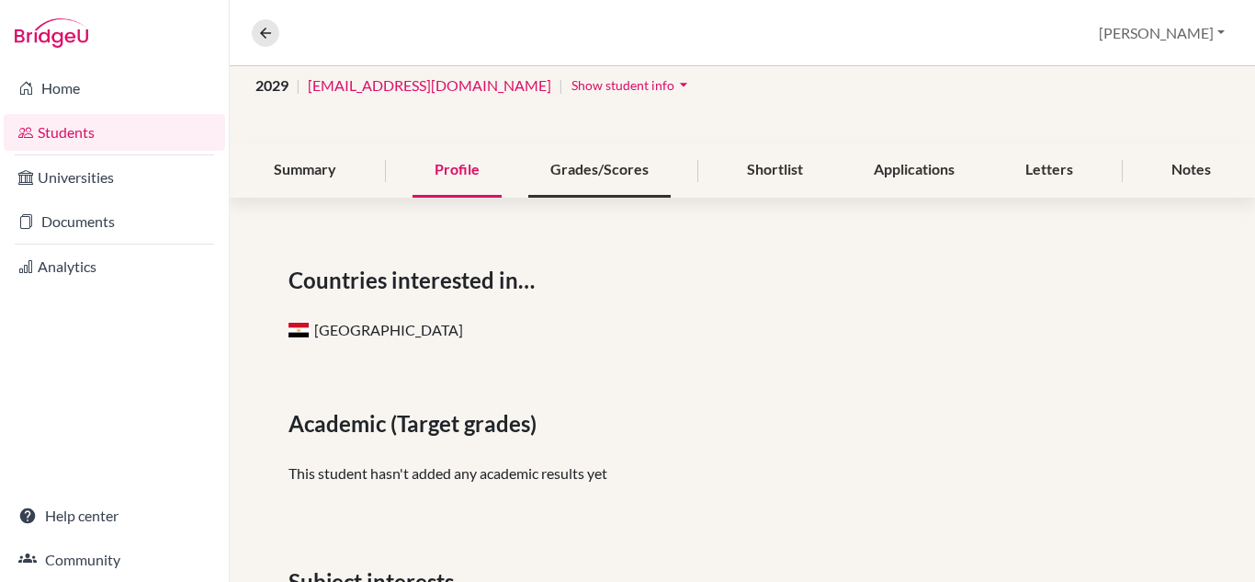
click at [605, 143] on div "Grades/Scores" at bounding box center [599, 170] width 142 height 54
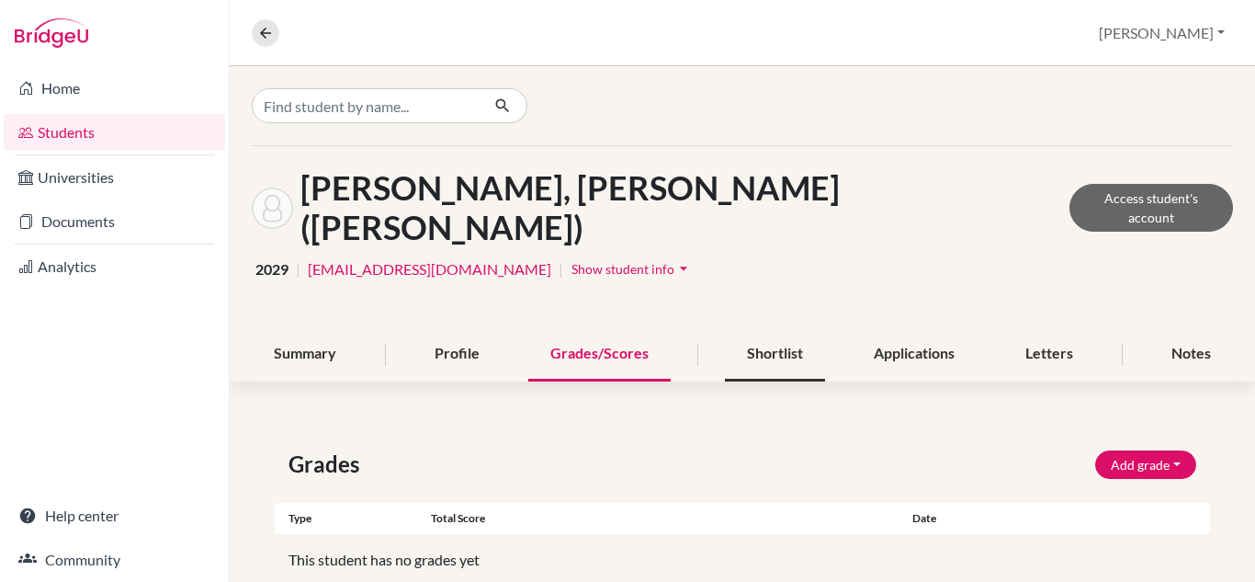
click at [767, 327] on div "Shortlist" at bounding box center [775, 354] width 100 height 54
click at [908, 327] on div "Applications" at bounding box center [914, 354] width 125 height 54
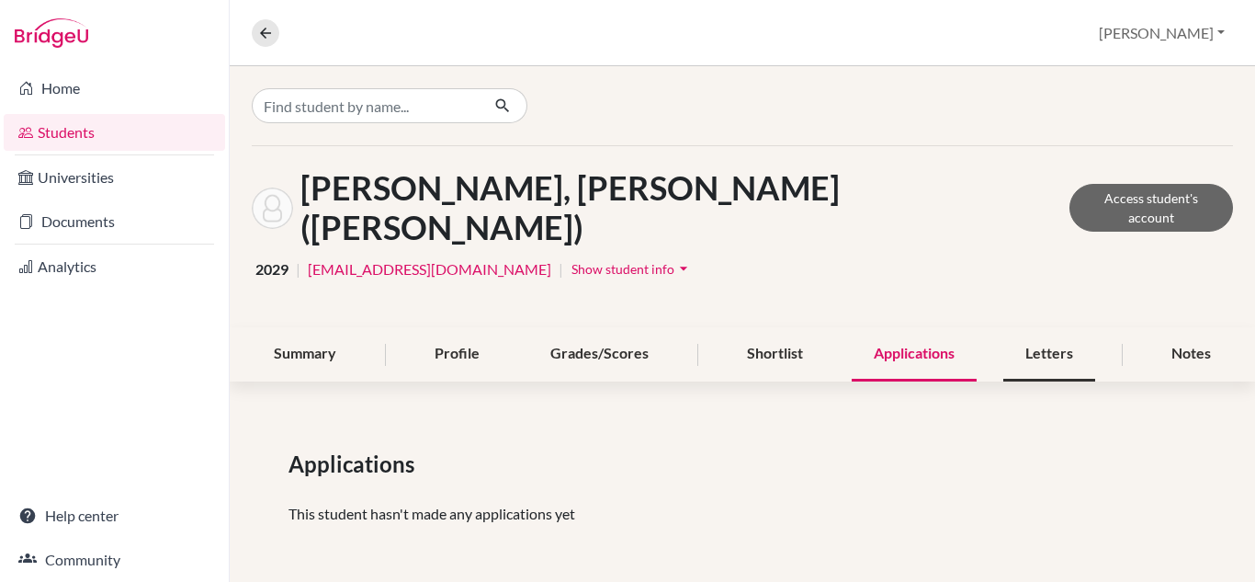
click at [1040, 327] on div "Letters" at bounding box center [1049, 354] width 92 height 54
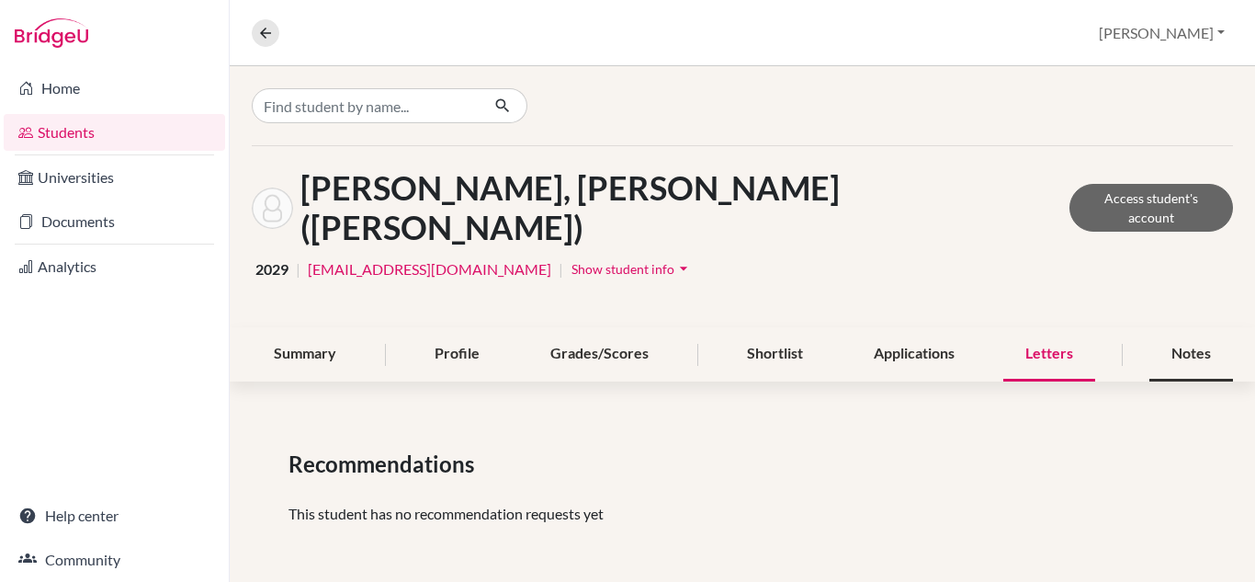
click at [1193, 327] on div "Notes" at bounding box center [1191, 354] width 84 height 54
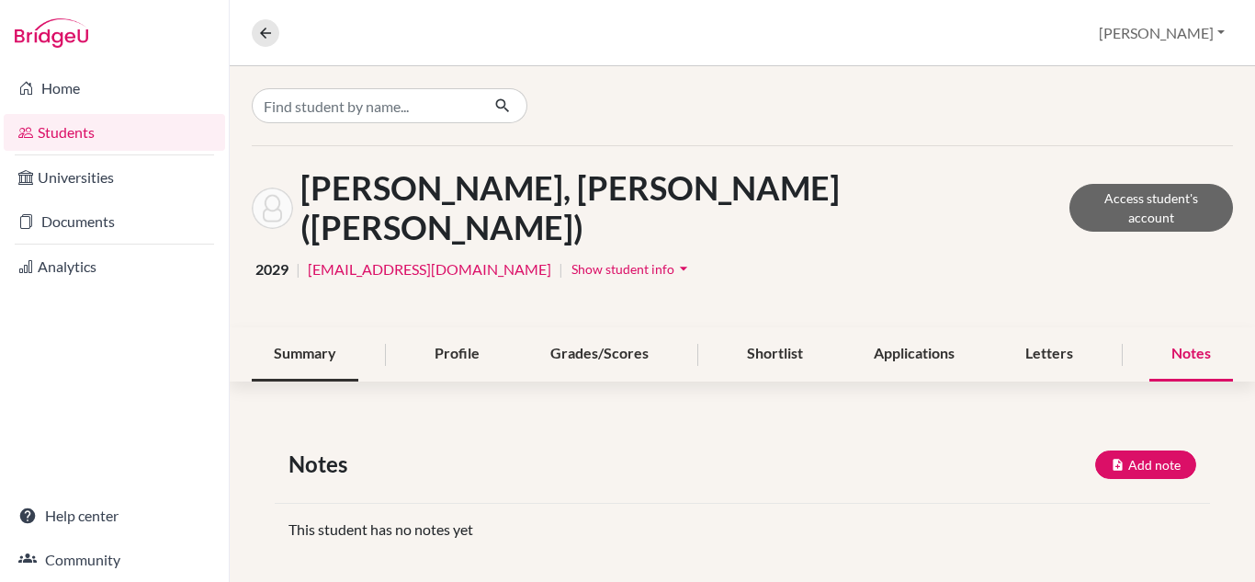
click at [300, 327] on div "Summary" at bounding box center [305, 354] width 107 height 54
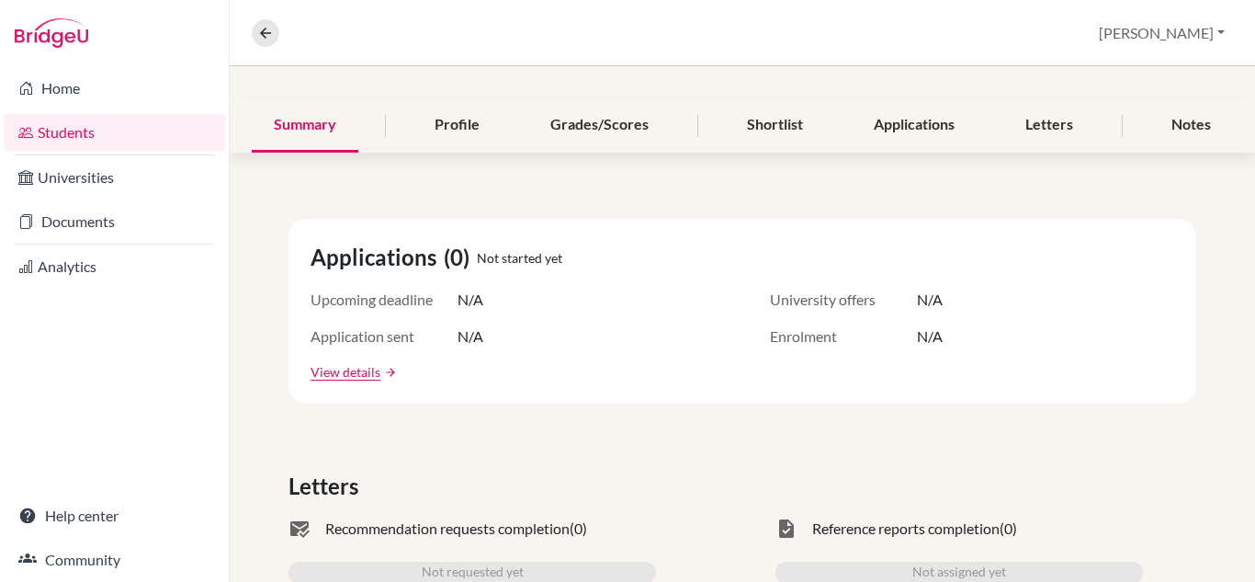
scroll to position [276, 0]
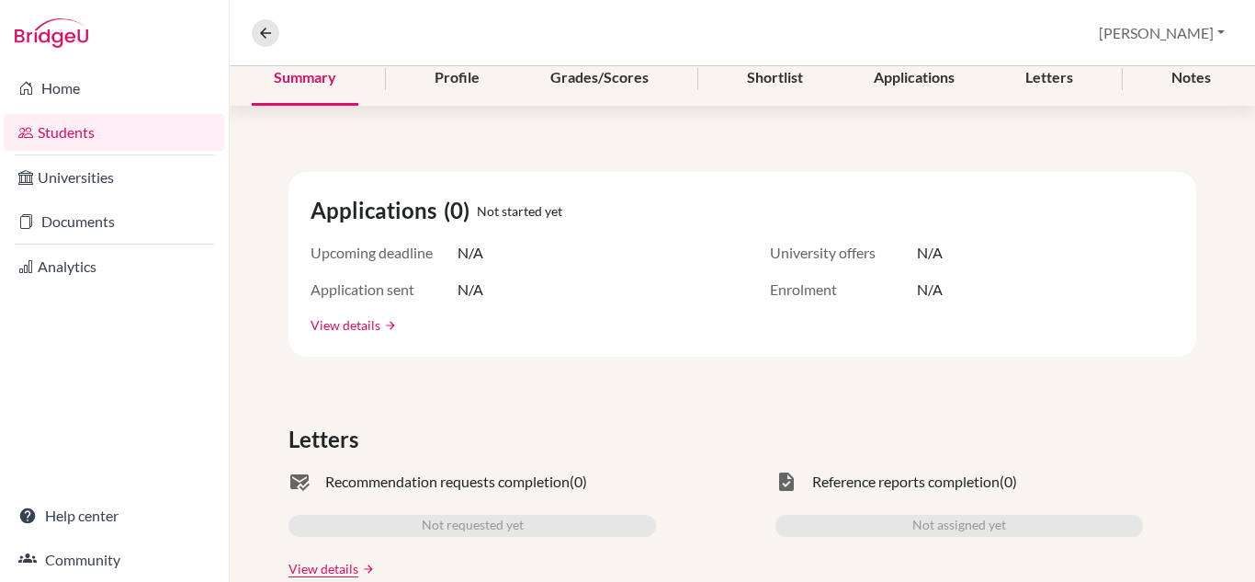
click at [359, 315] on link "View details" at bounding box center [346, 324] width 70 height 19
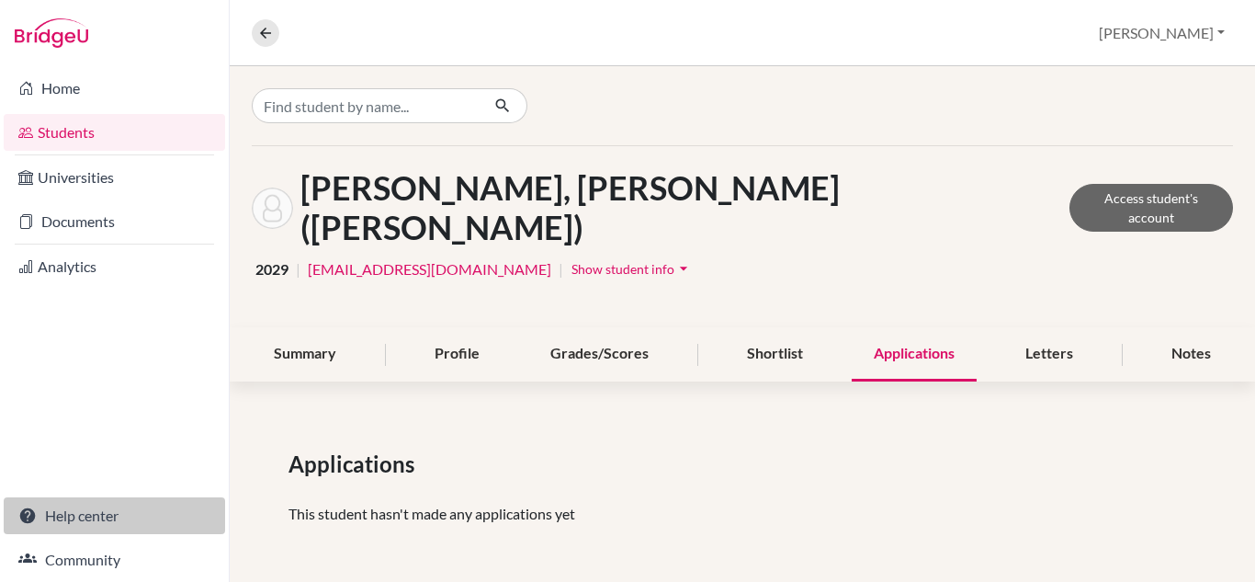
click at [78, 514] on link "Help center" at bounding box center [114, 515] width 221 height 37
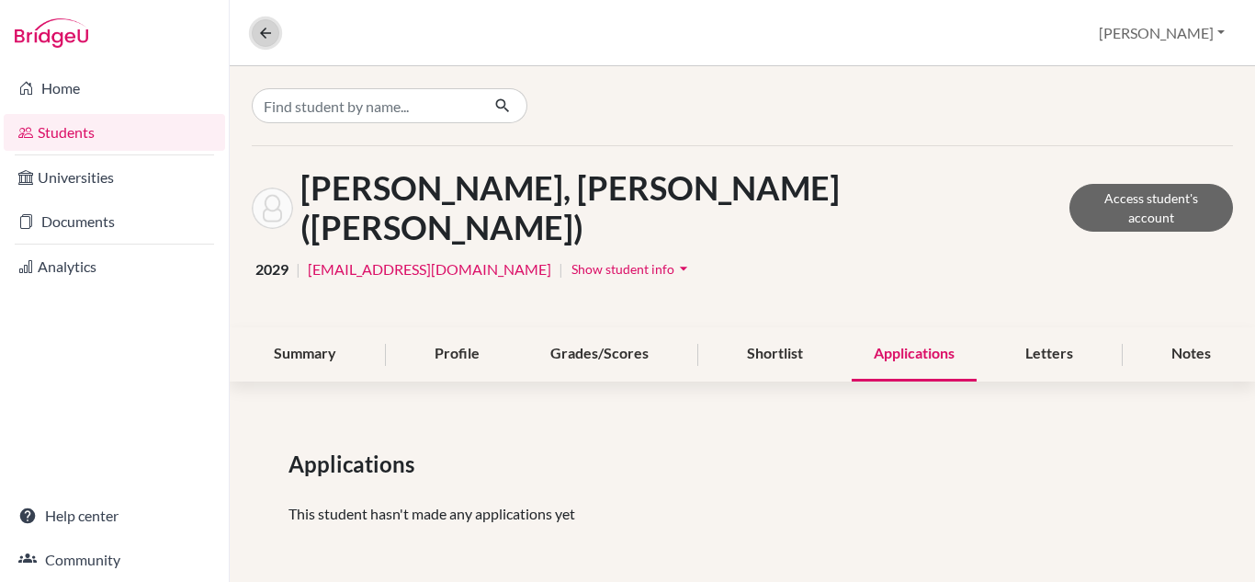
click at [257, 25] on icon at bounding box center [265, 33] width 17 height 17
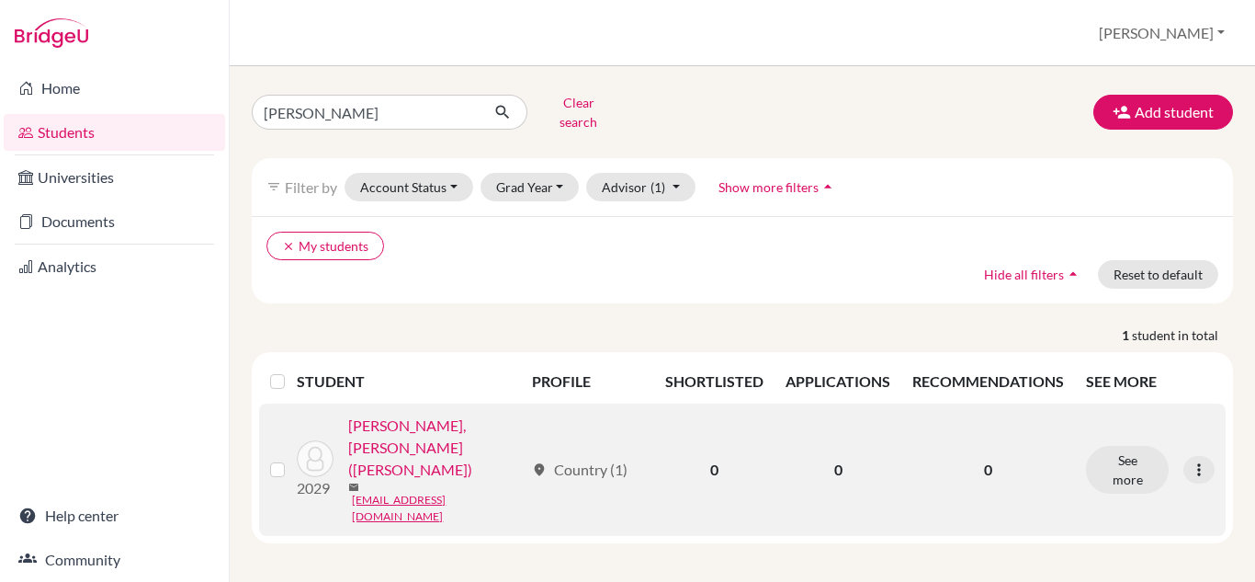
click at [292, 458] on label at bounding box center [292, 458] width 0 height 0
click at [0, 0] on input "checkbox" at bounding box center [0, 0] width 0 height 0
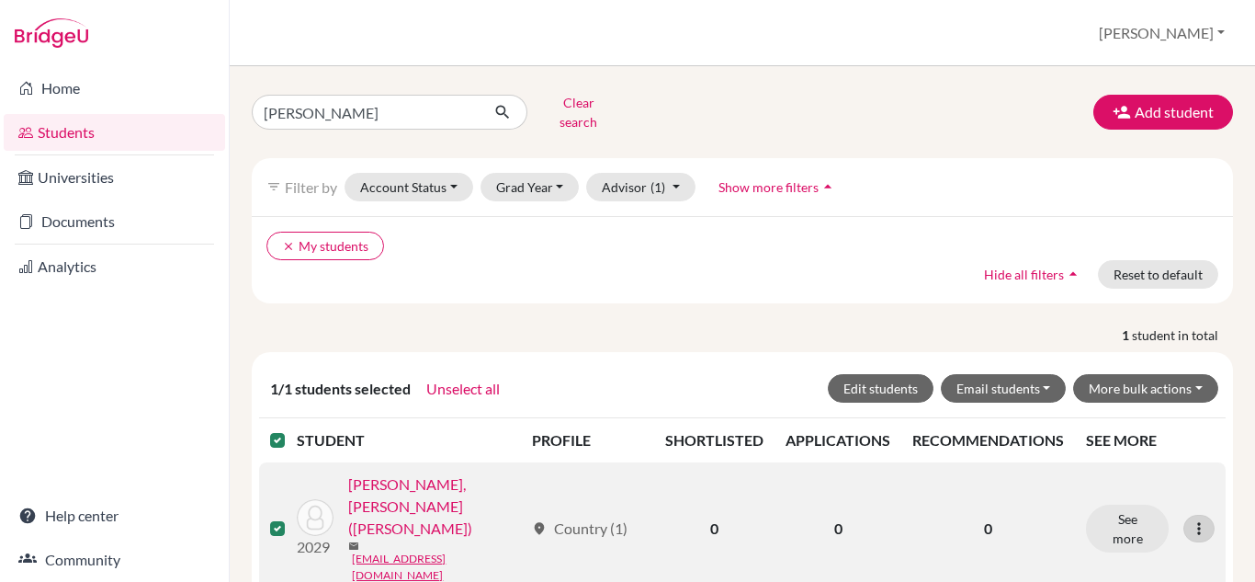
click at [1193, 519] on icon at bounding box center [1199, 528] width 18 height 18
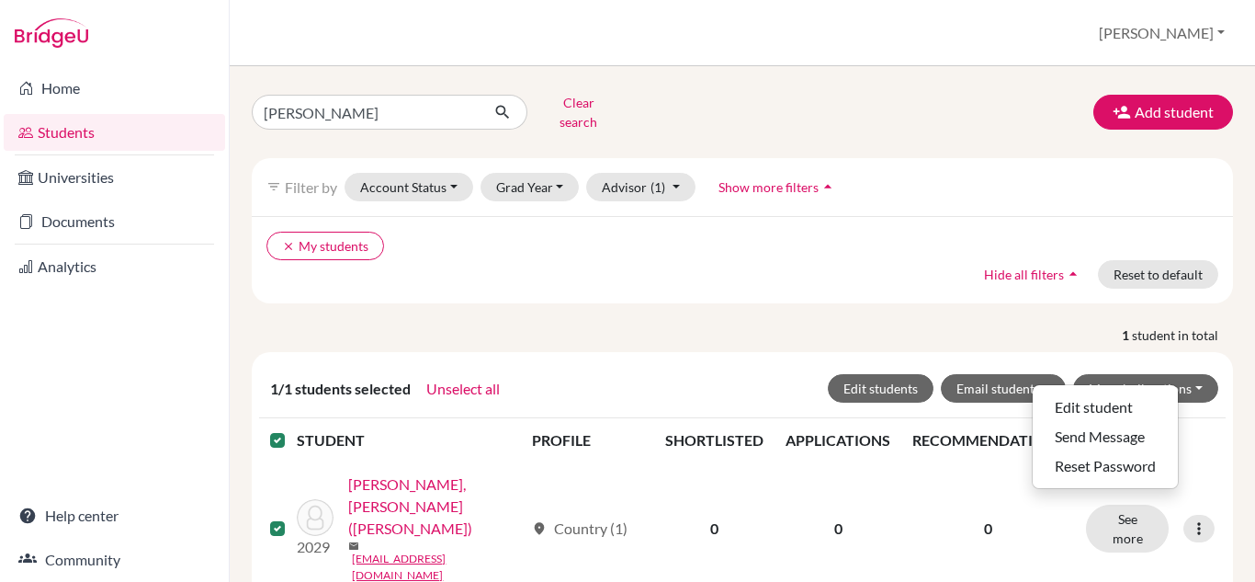
click at [694, 290] on div "gareth Clear search Add student filter_list Filter by Account Status Active acc…" at bounding box center [742, 345] width 981 height 514
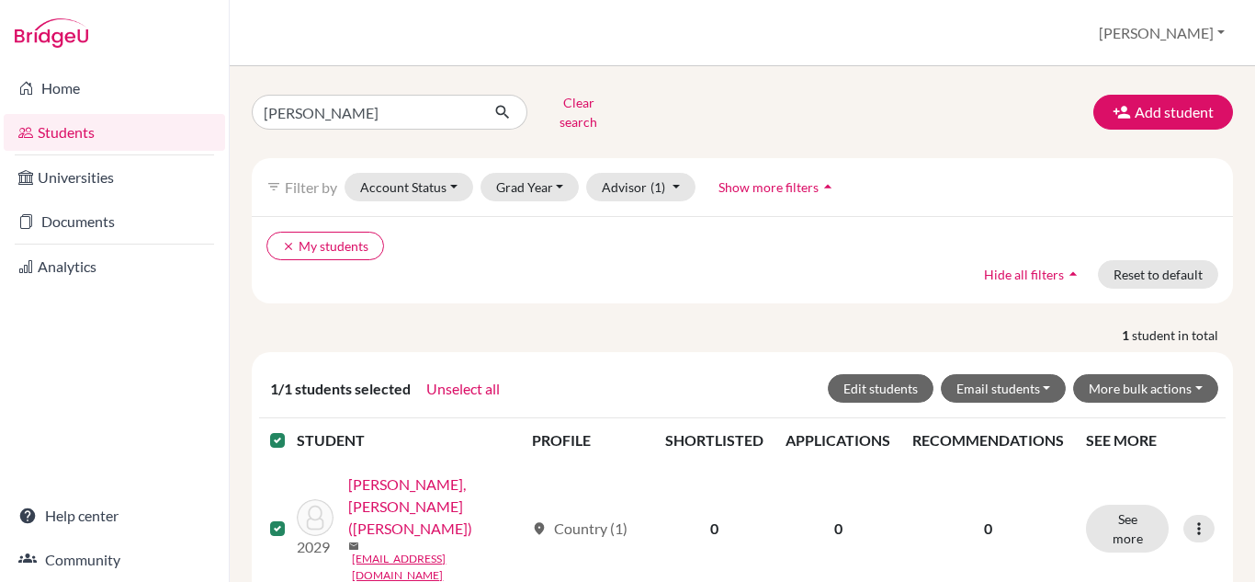
click at [292, 429] on label at bounding box center [292, 429] width 0 height 0
click at [0, 0] on input "checkbox" at bounding box center [0, 0] width 0 height 0
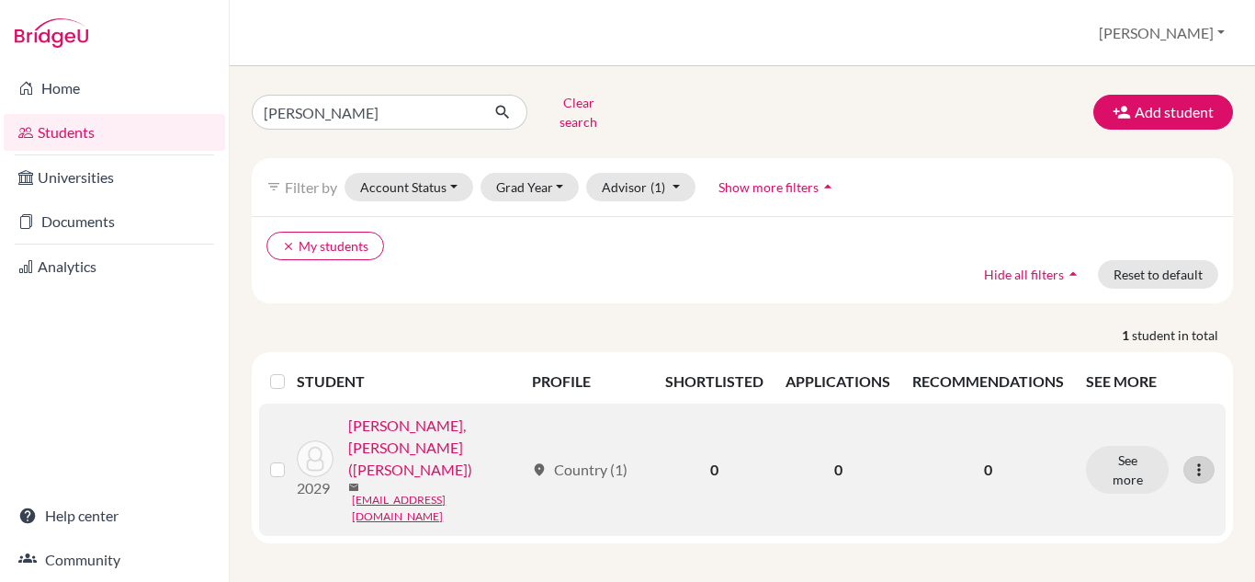
click at [1190, 460] on icon at bounding box center [1199, 469] width 18 height 18
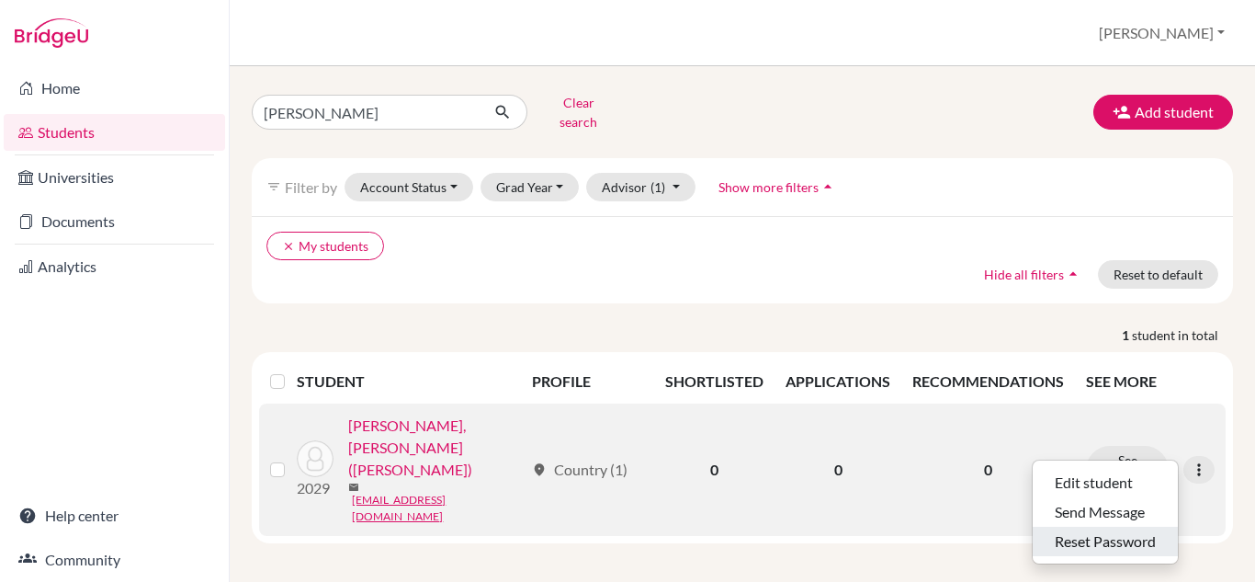
click at [1105, 526] on button "Reset Password" at bounding box center [1105, 540] width 145 height 29
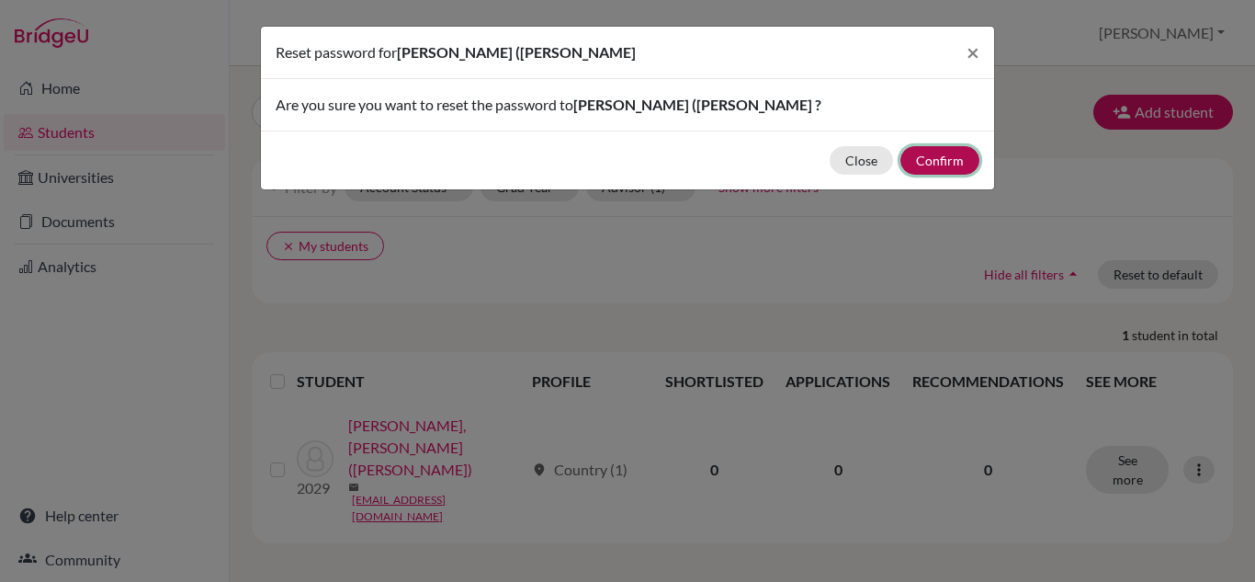
click at [939, 158] on button "Confirm" at bounding box center [939, 160] width 79 height 28
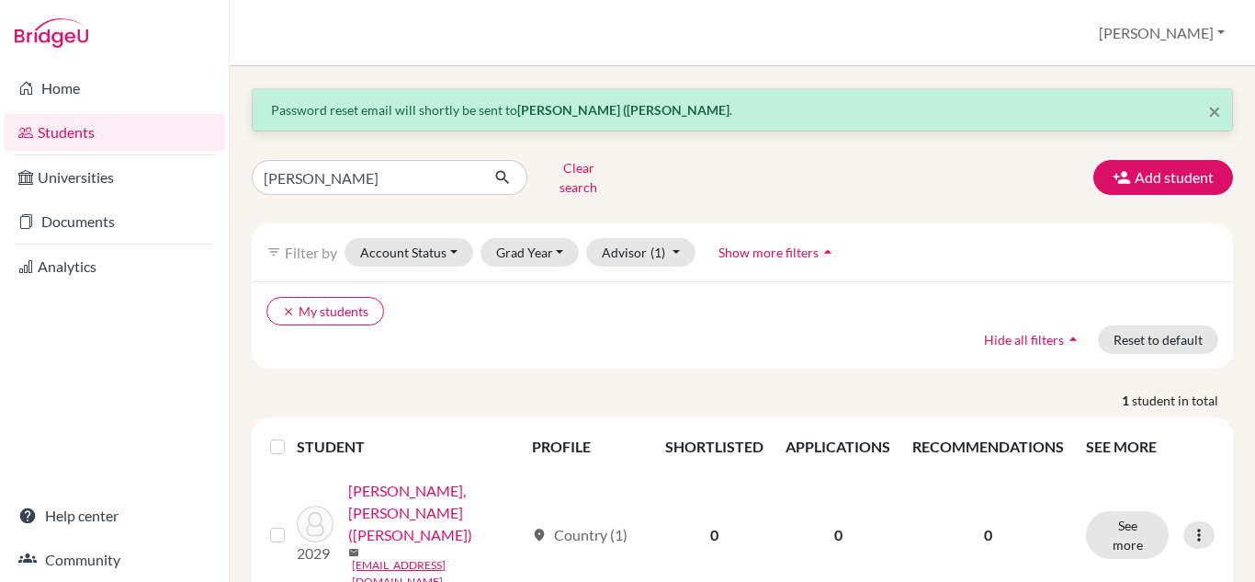
scroll to position [6, 0]
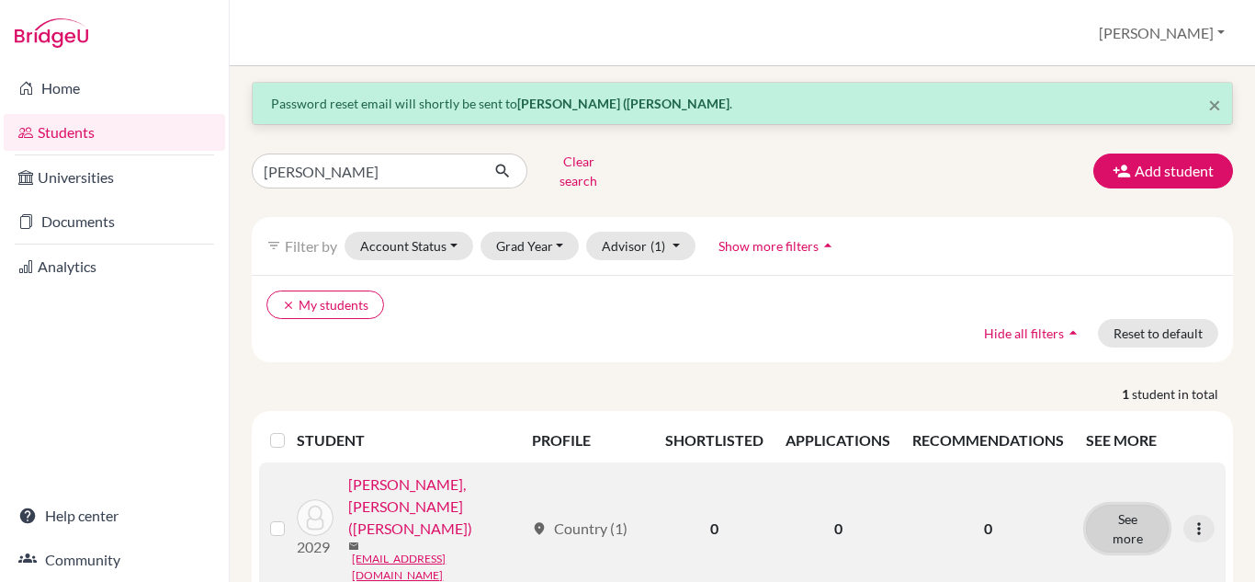
click at [1102, 504] on button "See more" at bounding box center [1127, 528] width 83 height 48
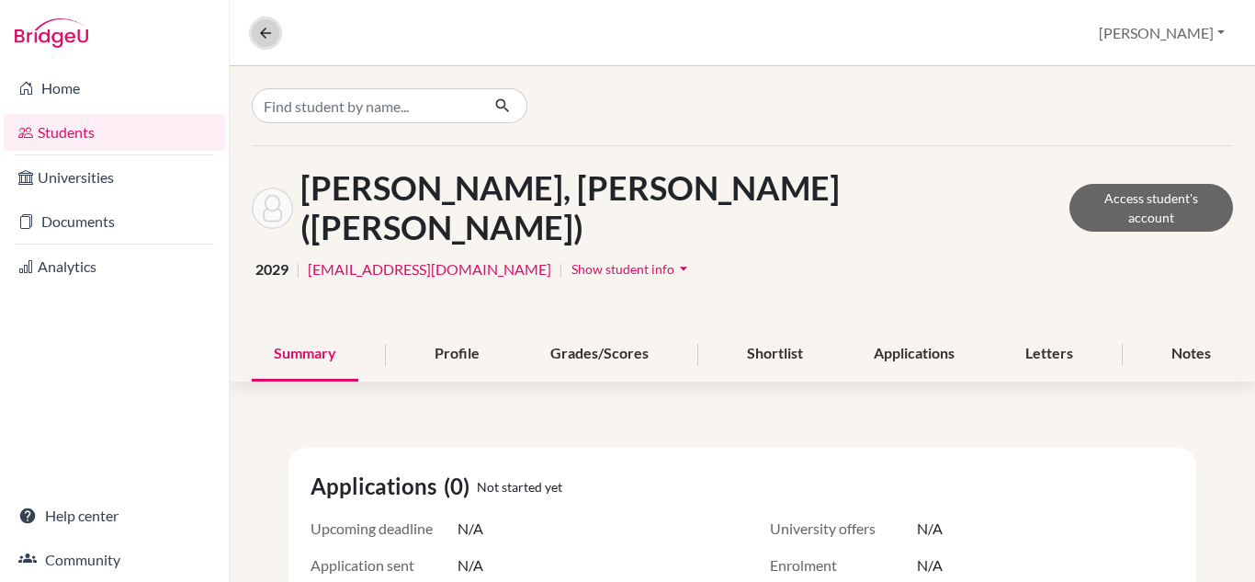
click at [263, 28] on icon at bounding box center [265, 33] width 17 height 17
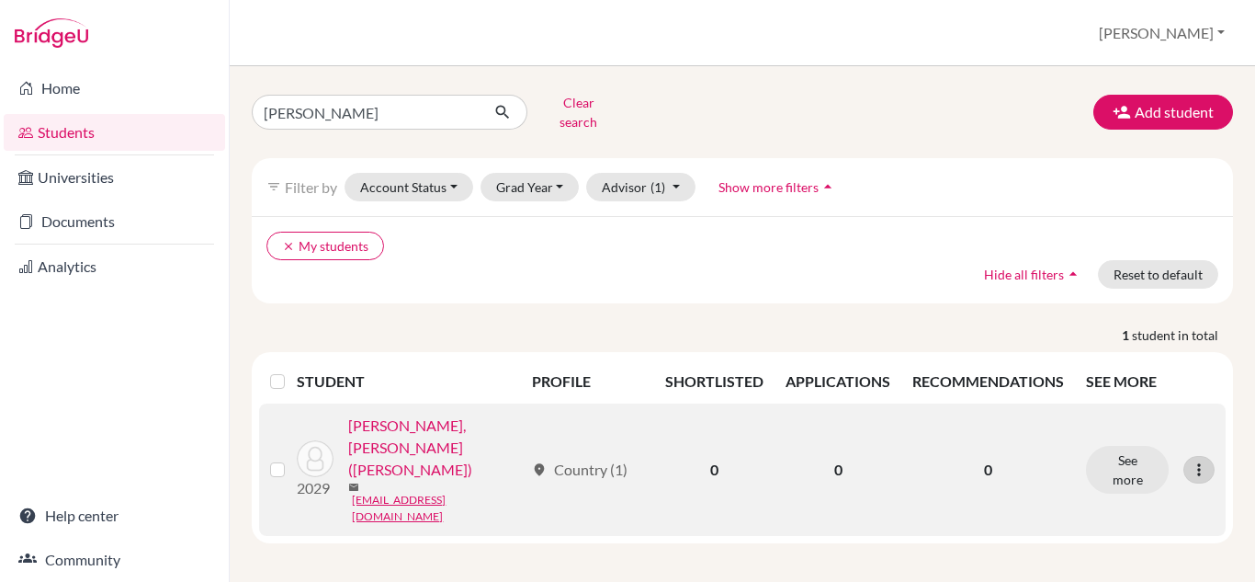
click at [1202, 460] on icon at bounding box center [1199, 469] width 18 height 18
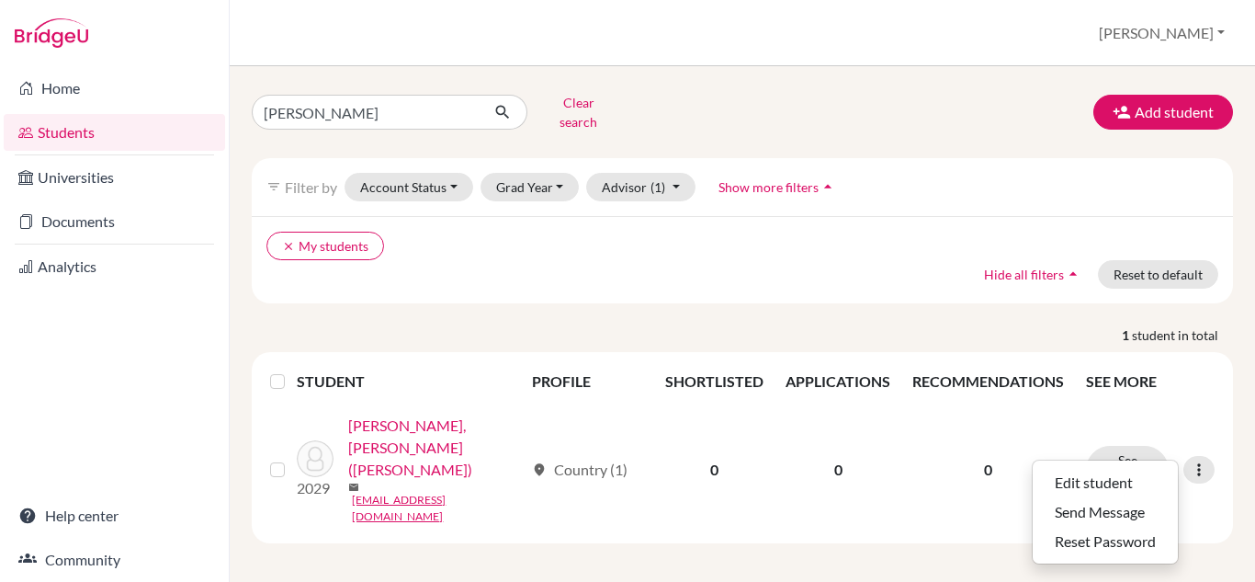
click at [417, 325] on p "1 student in total" at bounding box center [742, 334] width 1009 height 19
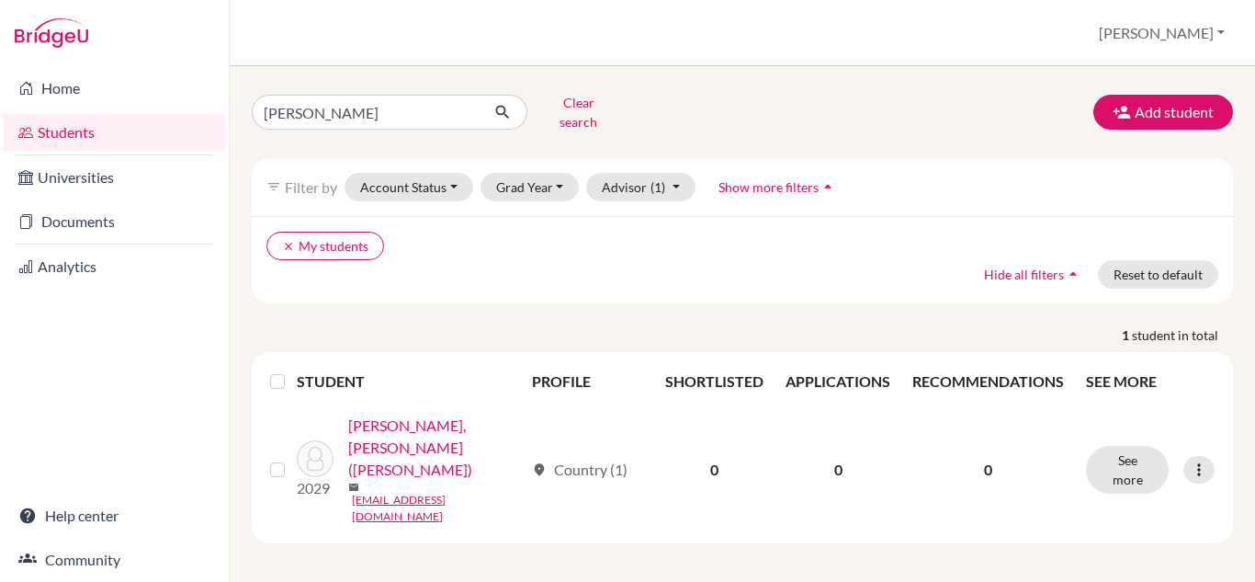
click at [292, 370] on label at bounding box center [292, 370] width 0 height 0
click at [0, 0] on input "checkbox" at bounding box center [0, 0] width 0 height 0
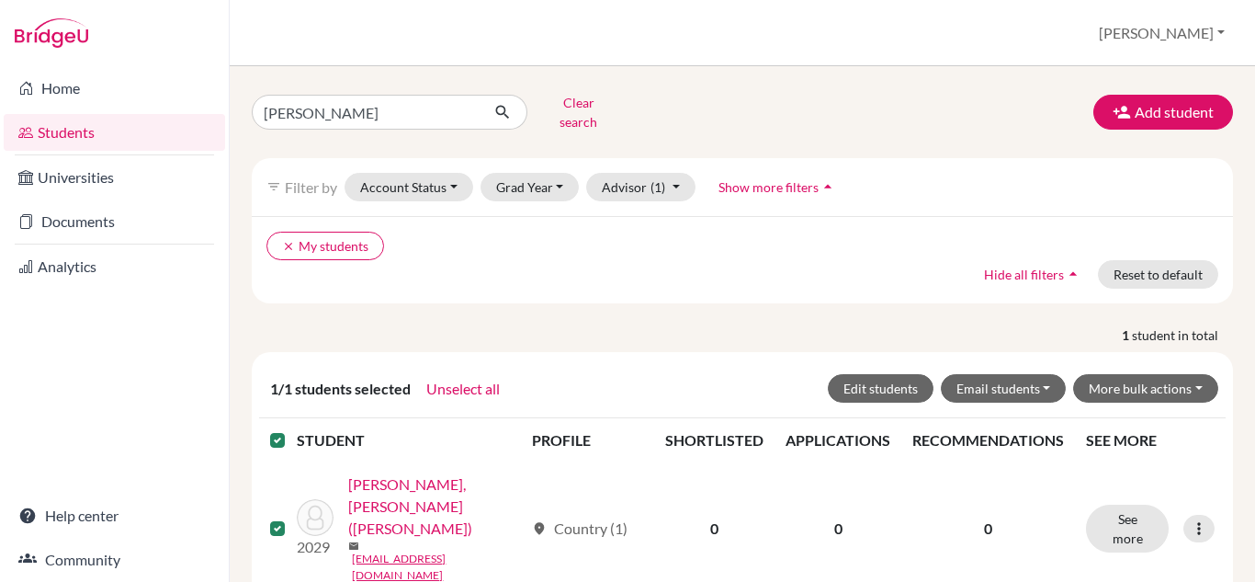
click at [292, 429] on label at bounding box center [292, 429] width 0 height 0
click at [0, 0] on input "checkbox" at bounding box center [0, 0] width 0 height 0
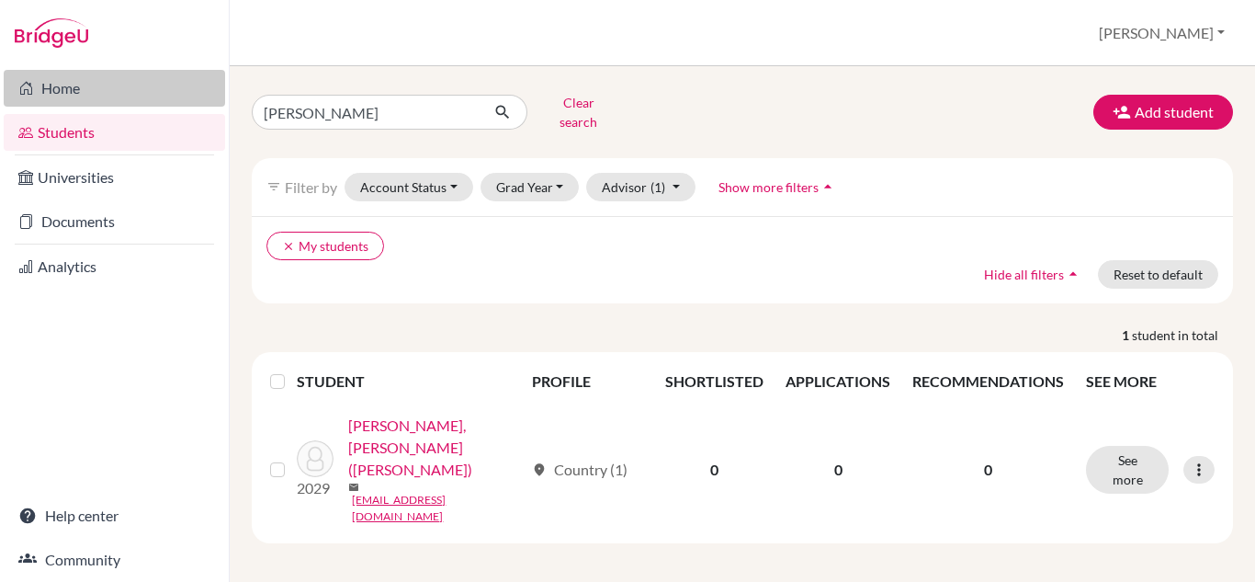
click at [61, 85] on link "Home" at bounding box center [114, 88] width 221 height 37
